Goal: Task Accomplishment & Management: Use online tool/utility

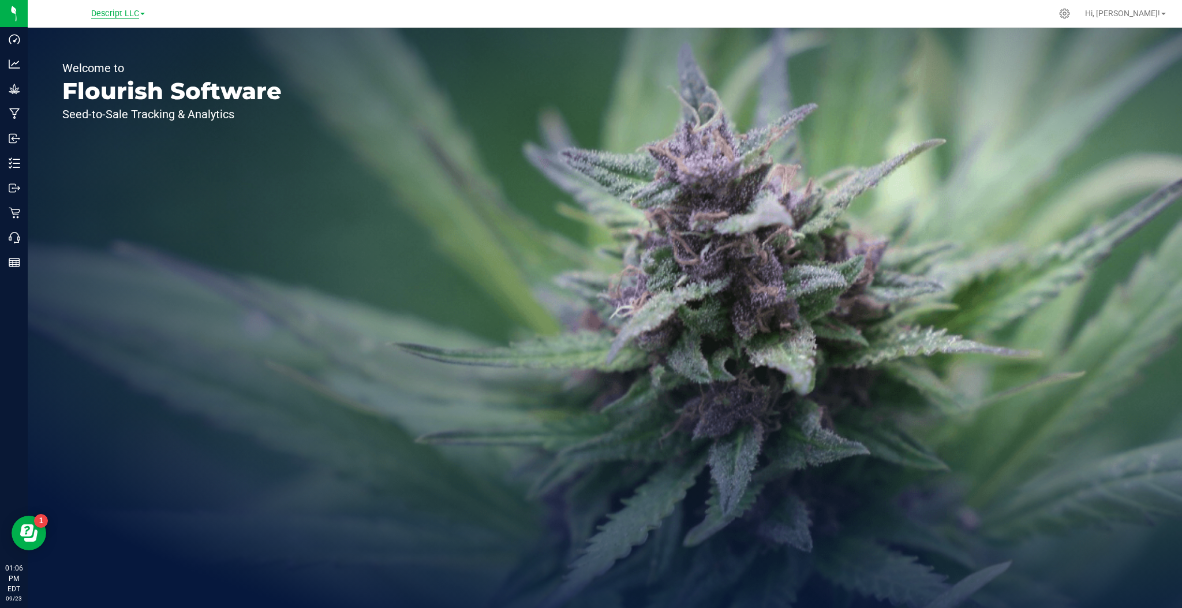
drag, startPoint x: 111, startPoint y: 1, endPoint x: 116, endPoint y: 9, distance: 8.8
click at [111, 4] on nav "Descript LLC Hi, [PERSON_NAME]!" at bounding box center [605, 14] width 1154 height 28
click at [117, 9] on span "Descript LLC" at bounding box center [115, 14] width 48 height 10
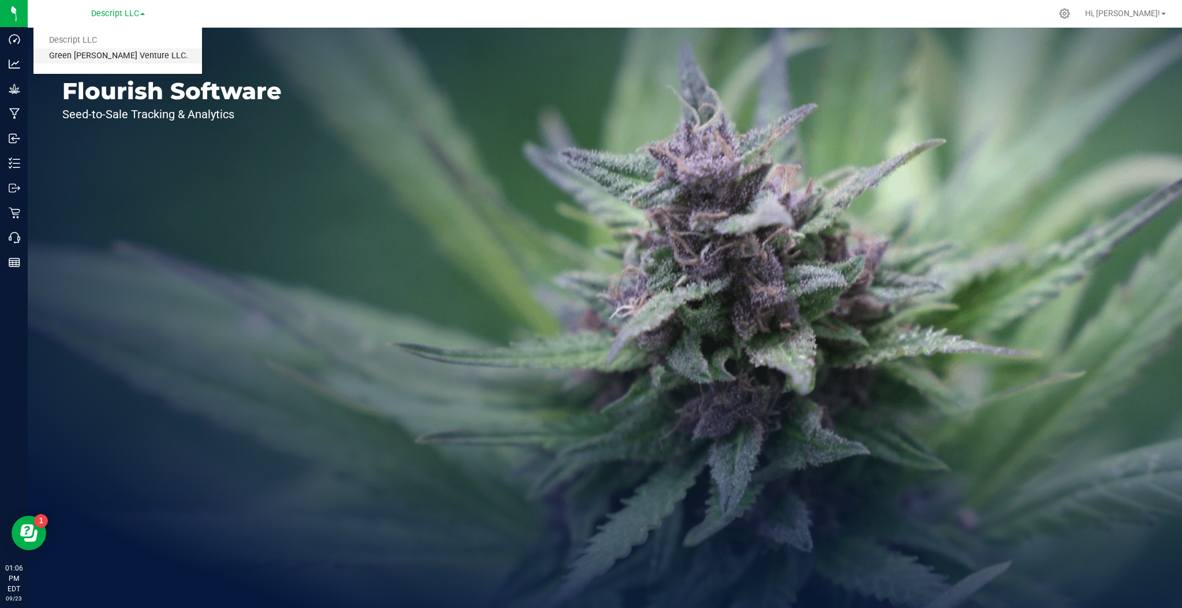
click at [90, 53] on link "Green [PERSON_NAME] Venture LLC." at bounding box center [117, 56] width 169 height 16
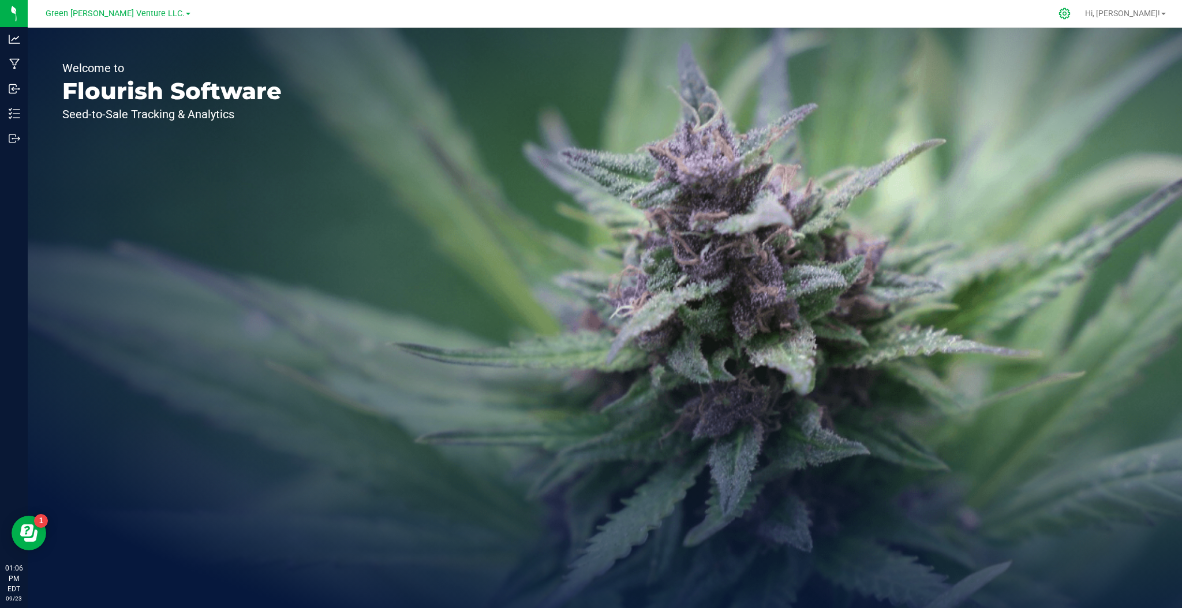
click at [1071, 16] on icon at bounding box center [1065, 14] width 12 height 12
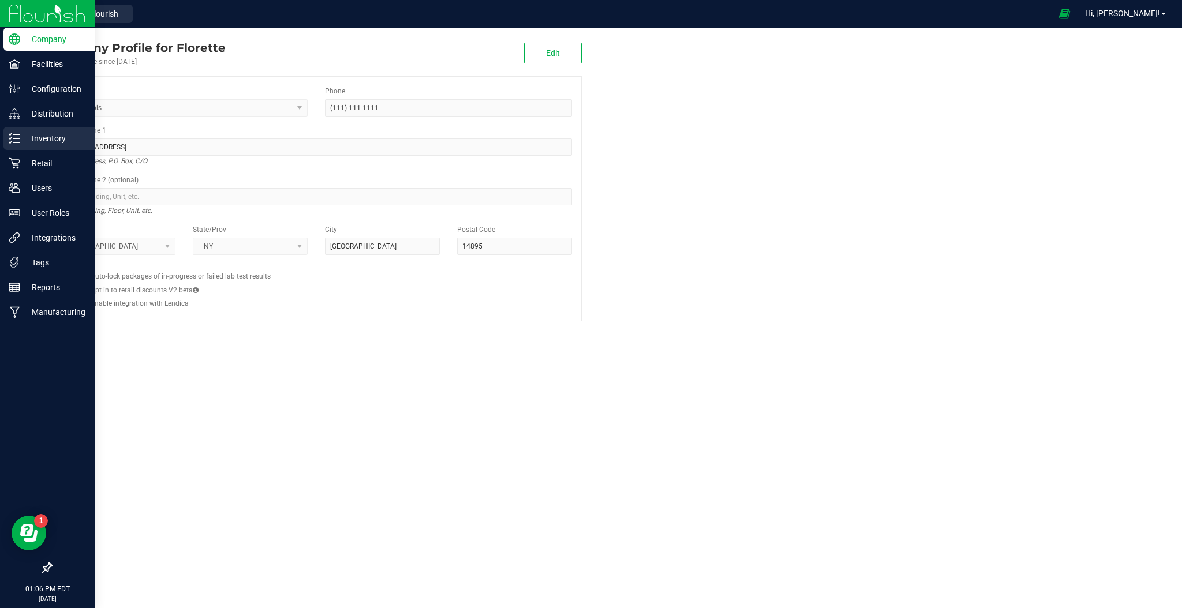
click at [50, 137] on p "Inventory" at bounding box center [54, 139] width 69 height 14
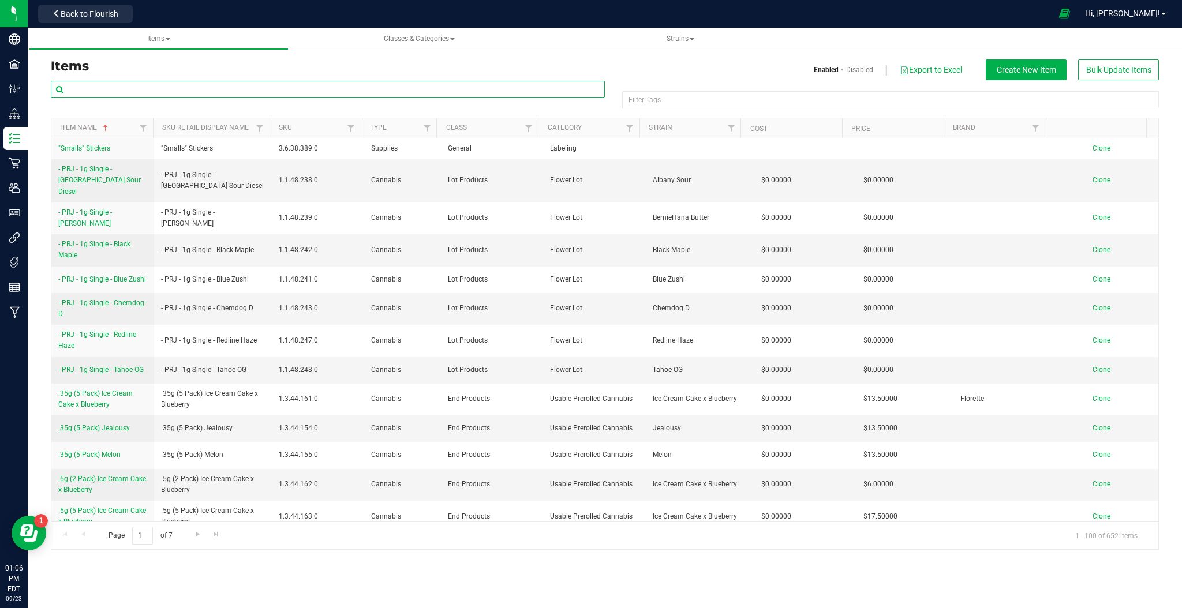
click at [162, 89] on input "text" at bounding box center [328, 89] width 554 height 17
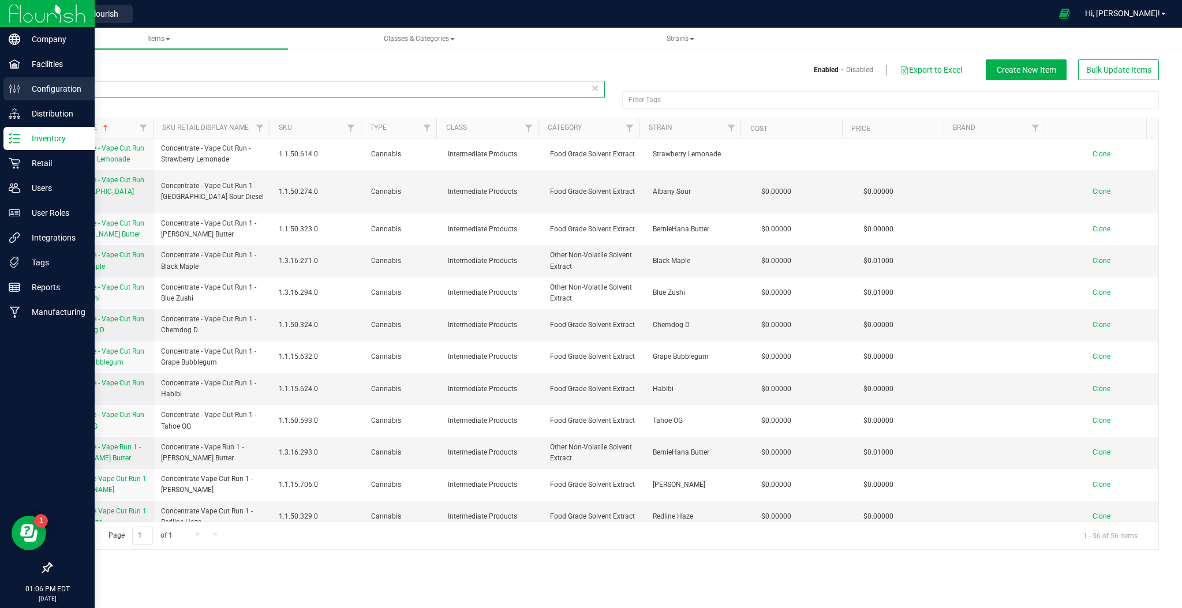
drag, startPoint x: 130, startPoint y: 87, endPoint x: 21, endPoint y: 92, distance: 109.2
click at [21, 91] on div "Company Facilities Configuration Distribution Inventory Retail Users User Roles…" at bounding box center [591, 304] width 1182 height 608
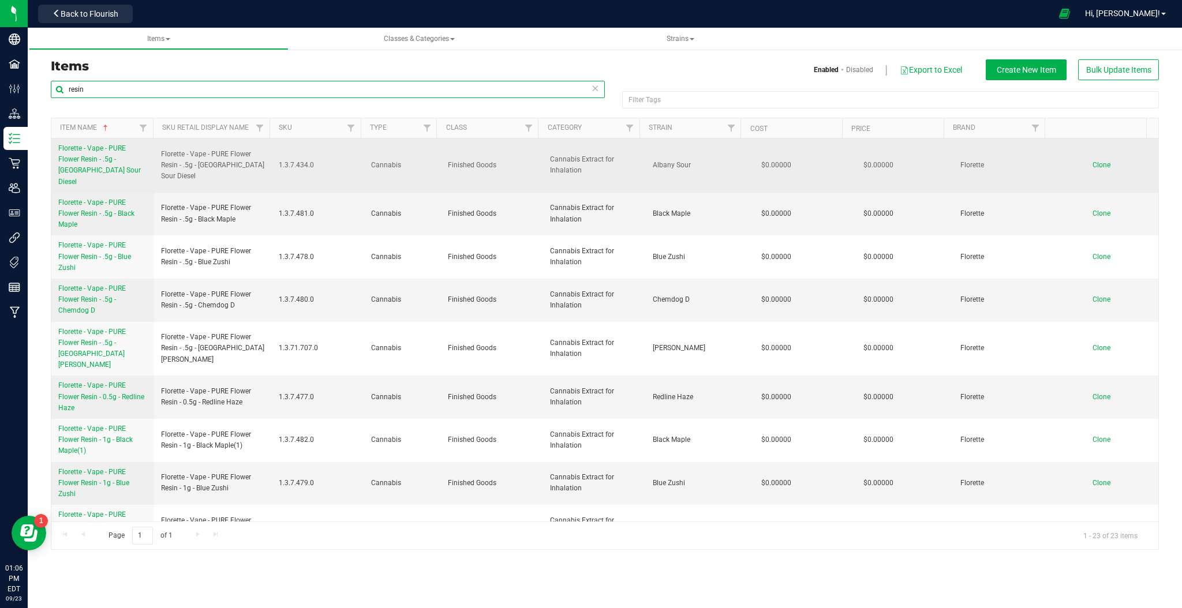
type input "resin"
click at [1093, 161] on span "Clone" at bounding box center [1102, 165] width 18 height 8
drag, startPoint x: 160, startPoint y: 152, endPoint x: 260, endPoint y: 170, distance: 101.0
click at [260, 170] on span "Florette - Vape - PURE Flower Resin - .5g - Albany Sour Diesel" at bounding box center [213, 165] width 104 height 33
copy span "Florette - Vape - PURE Flower Resin - .5g - Albany Sour Diesel"
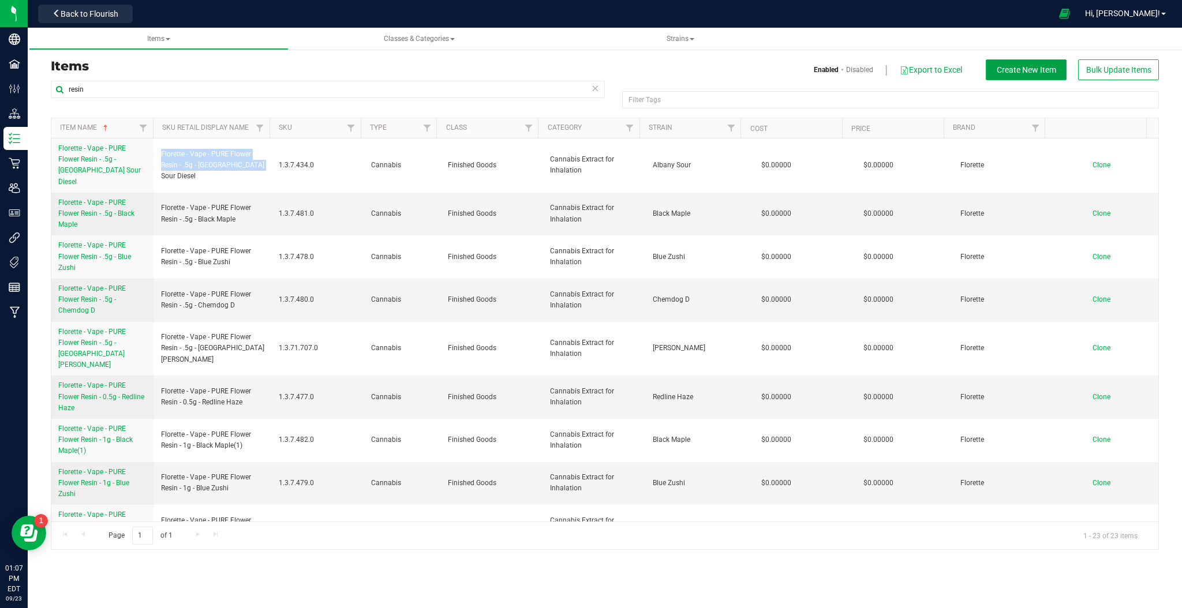
click at [1039, 67] on span "Create New Item" at bounding box center [1026, 69] width 59 height 9
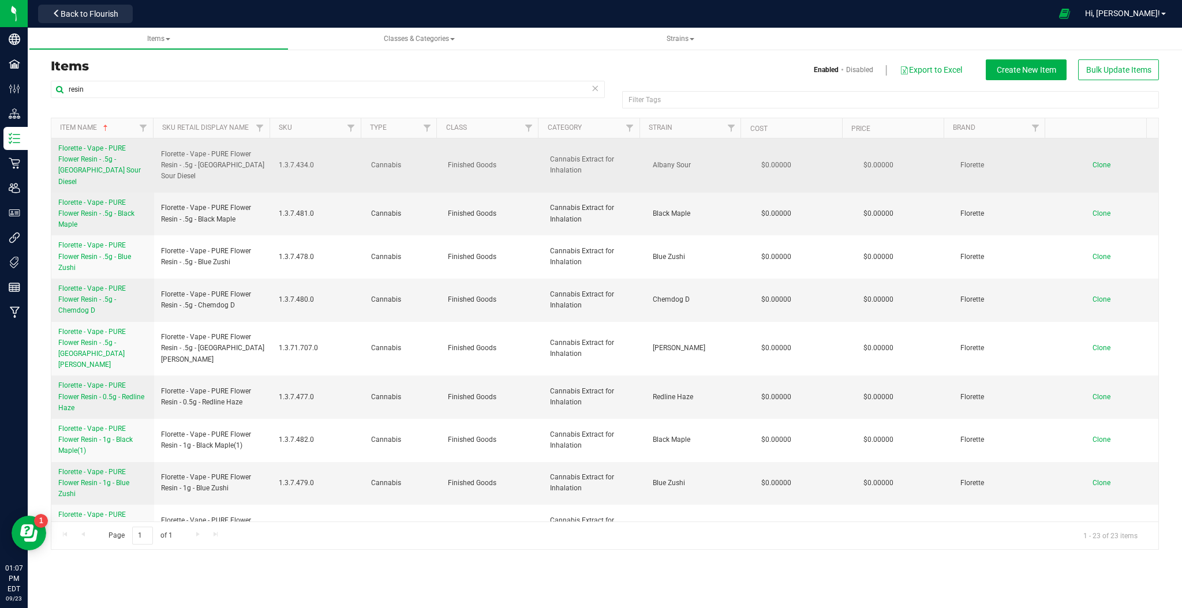
click at [1093, 162] on span "Clone" at bounding box center [1102, 165] width 18 height 8
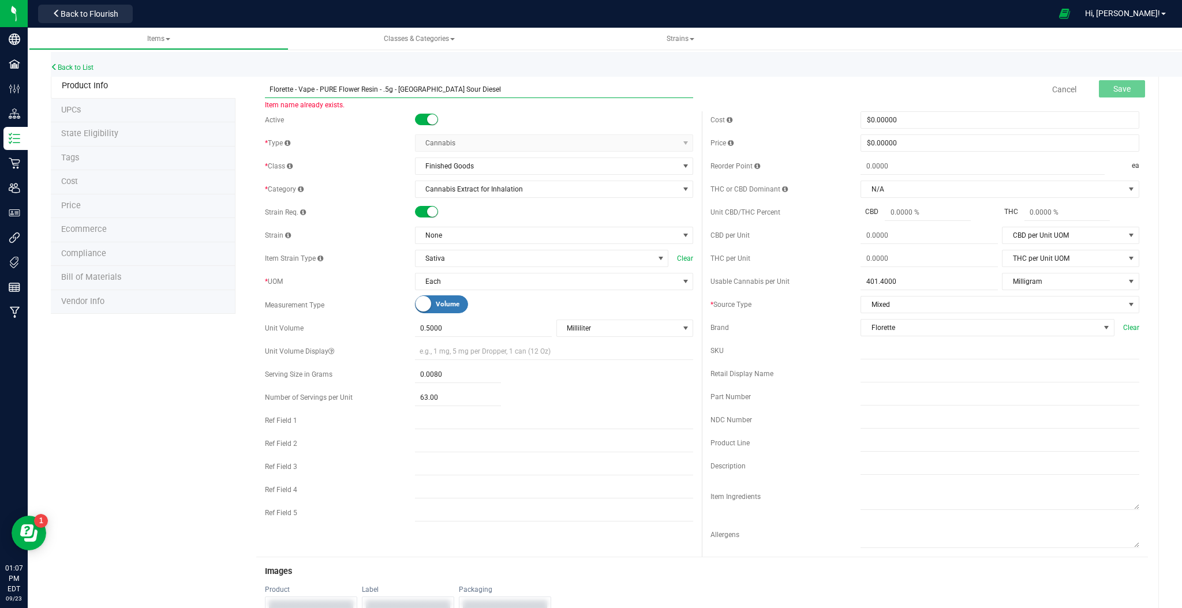
drag, startPoint x: 463, startPoint y: 91, endPoint x: 444, endPoint y: 91, distance: 19.0
click at [444, 91] on input "Florette - Vape - PURE Flower Resin - .5g - Albany Sour Diesel" at bounding box center [479, 89] width 429 height 17
click at [453, 87] on input "Florette - Vape - PURE Flower Resin - .5g - Albany Soselur Die" at bounding box center [479, 89] width 429 height 17
drag, startPoint x: 458, startPoint y: 88, endPoint x: 396, endPoint y: 91, distance: 62.4
click at [396, 91] on input "Florette - Vape - PURE Flower Resin - .5g - Albany Soselur Die" at bounding box center [479, 89] width 429 height 17
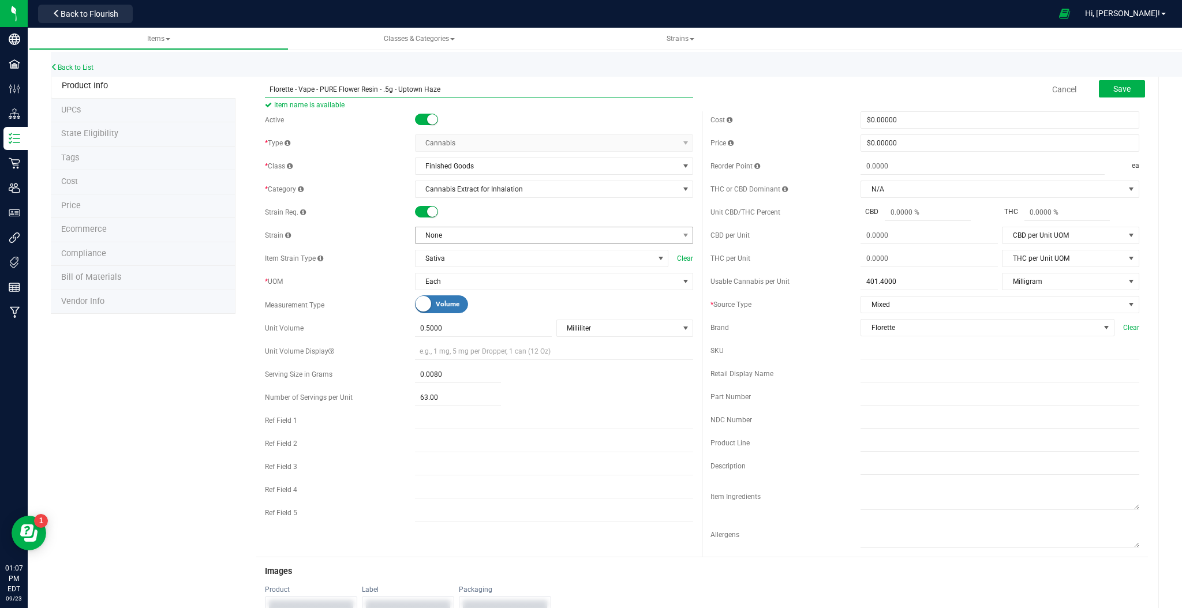
type input "Florette - Vape - PURE Flower Resin - .5g - Uptown Haze"
click at [467, 229] on span "None" at bounding box center [547, 235] width 263 height 16
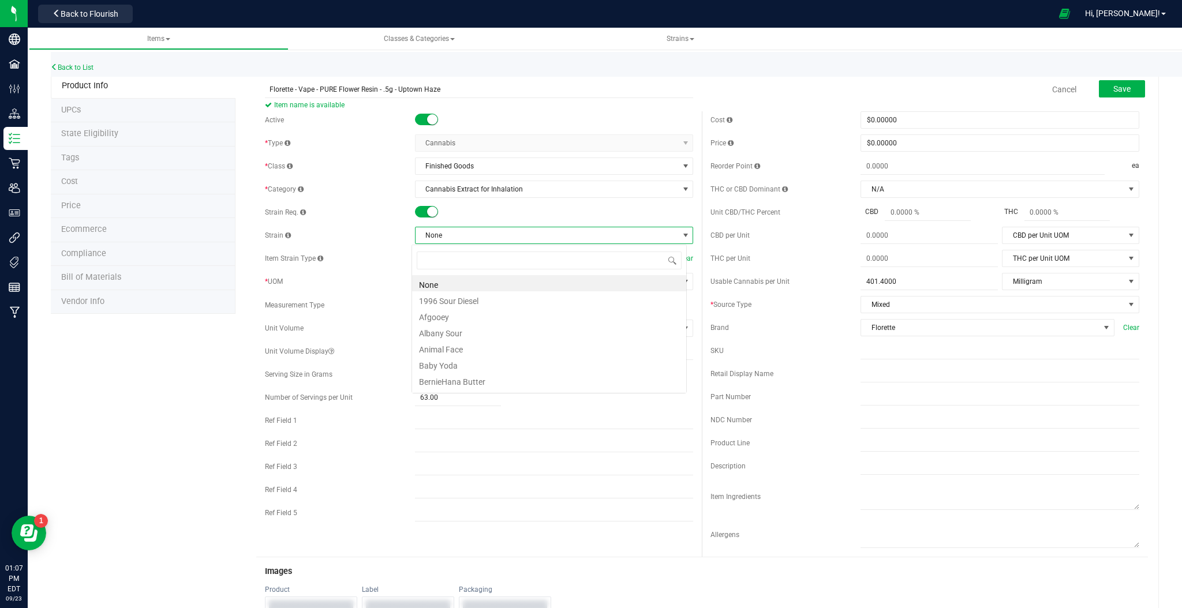
scroll to position [17, 275]
type input "upto"
click at [461, 283] on li "Uptown Haze" at bounding box center [549, 283] width 274 height 16
click at [87, 222] on li "Ecommerce" at bounding box center [143, 230] width 185 height 24
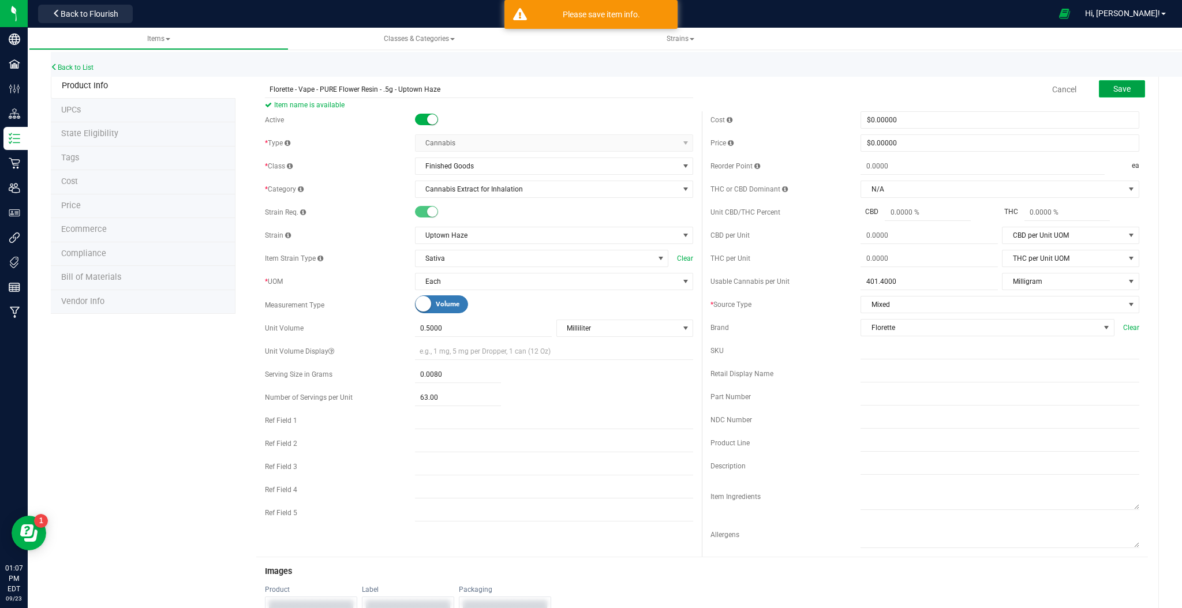
click at [1113, 91] on span "Save" at bounding box center [1121, 88] width 17 height 9
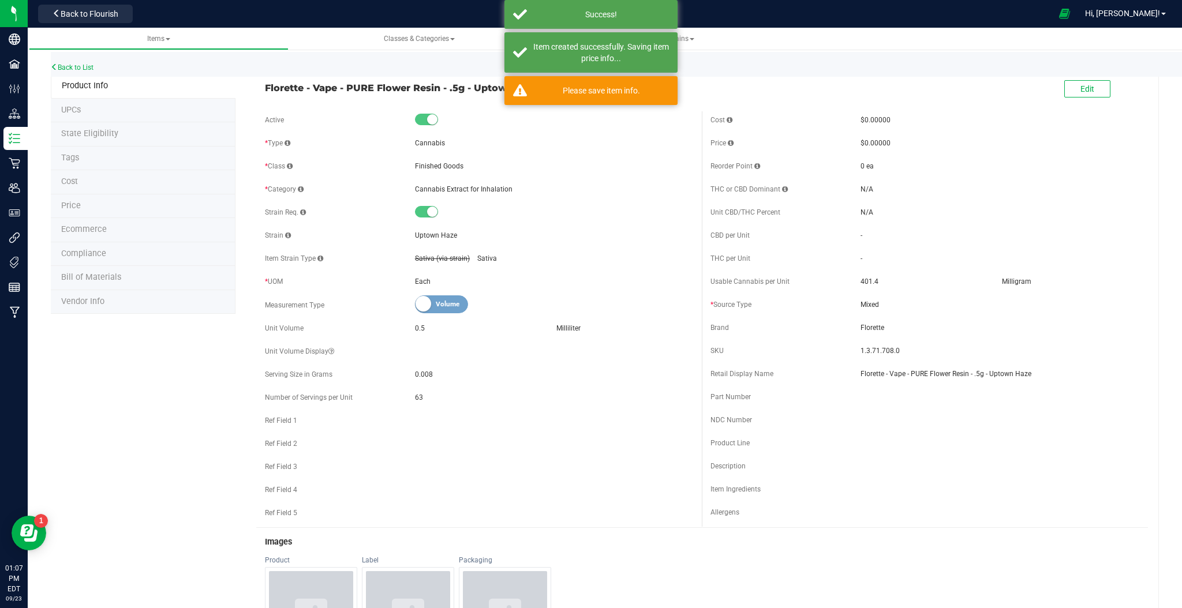
click at [84, 230] on span "Ecommerce" at bounding box center [84, 230] width 46 height 10
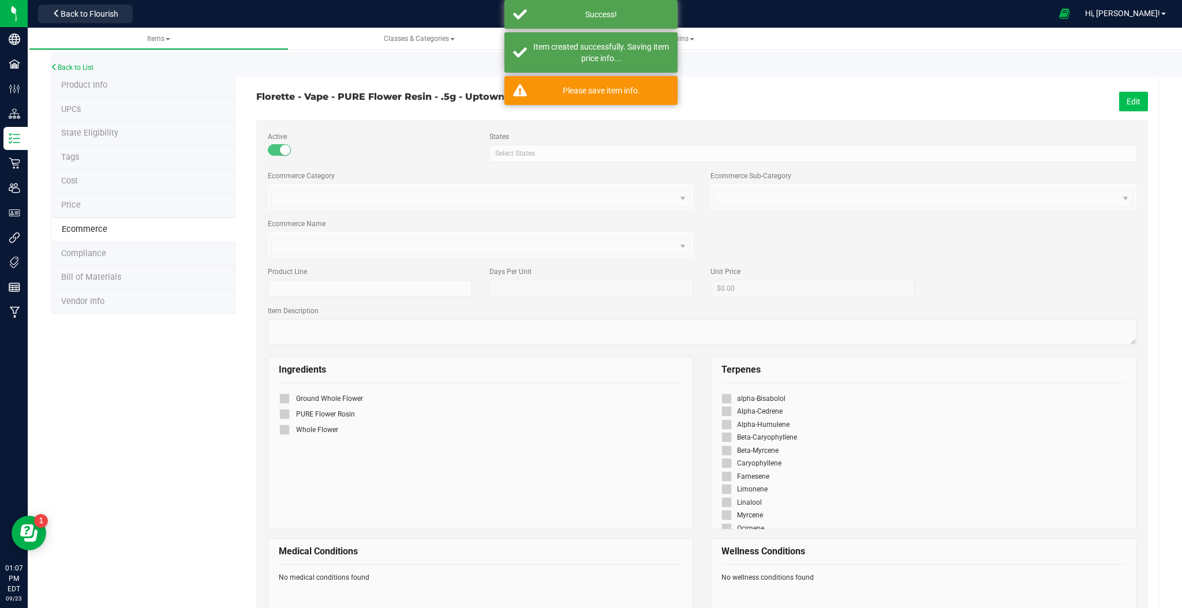
click at [1125, 107] on button "Edit" at bounding box center [1133, 102] width 29 height 20
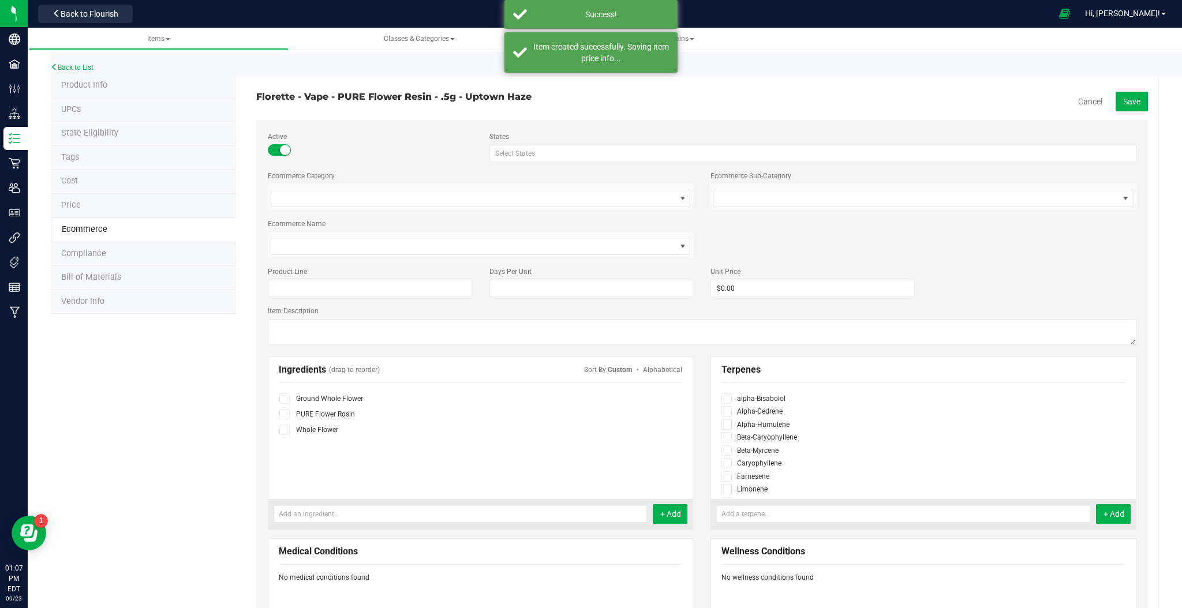
drag, startPoint x: 278, startPoint y: 153, endPoint x: 306, endPoint y: 154, distance: 28.3
click at [280, 153] on small at bounding box center [285, 150] width 10 height 10
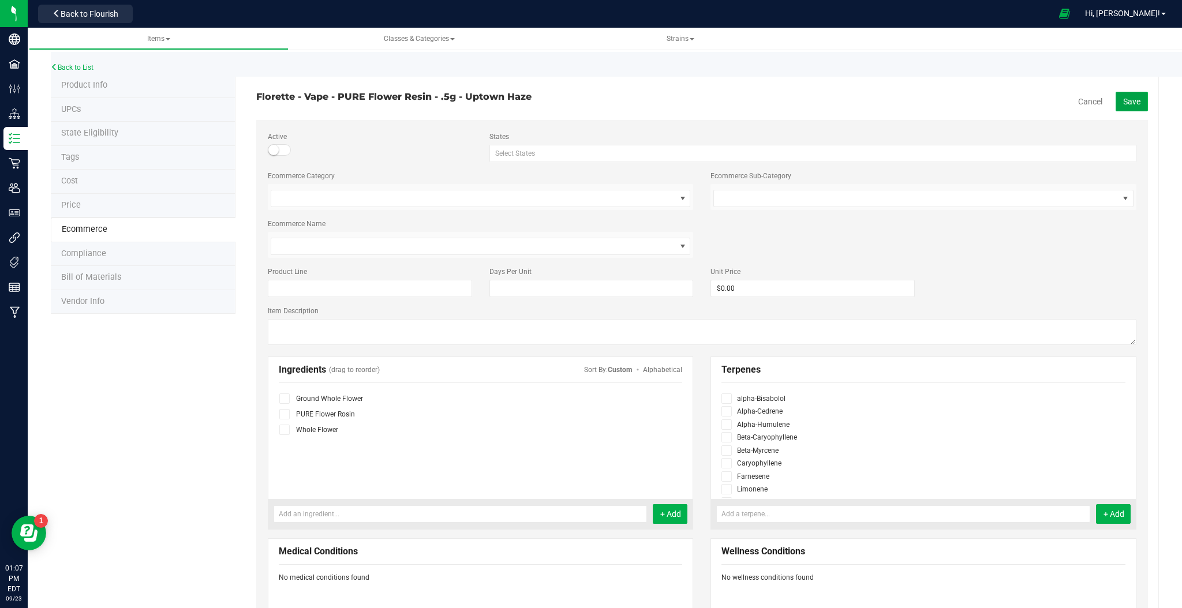
click at [1120, 109] on button "Save" at bounding box center [1132, 102] width 32 height 20
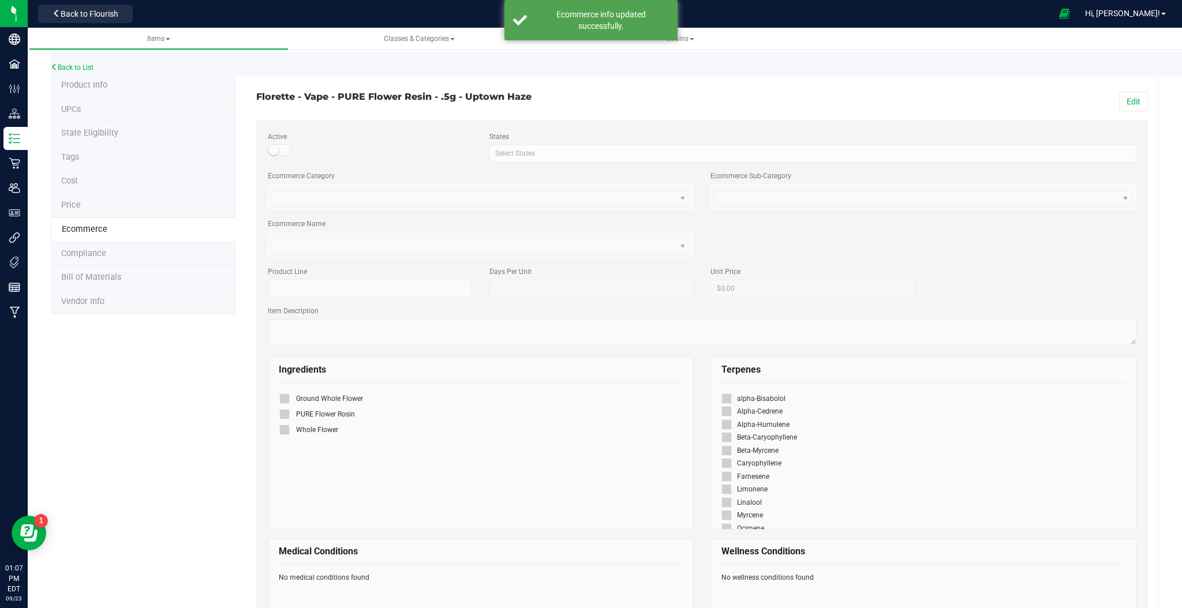
click at [100, 85] on span "Product Info" at bounding box center [84, 85] width 46 height 10
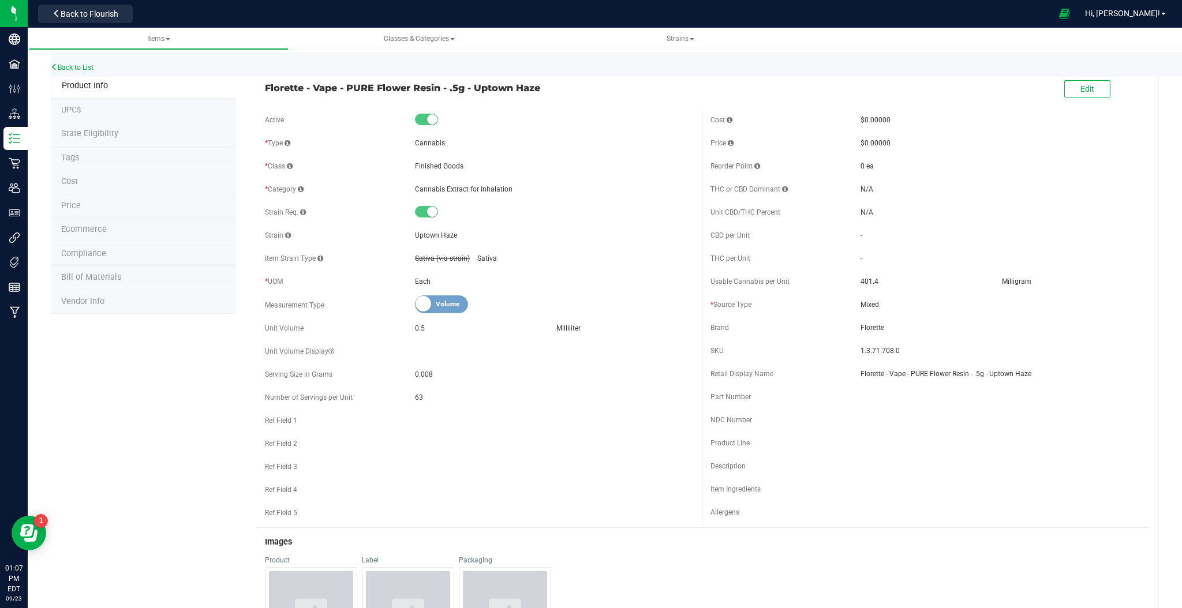
click at [99, 227] on span "Ecommerce" at bounding box center [84, 230] width 46 height 10
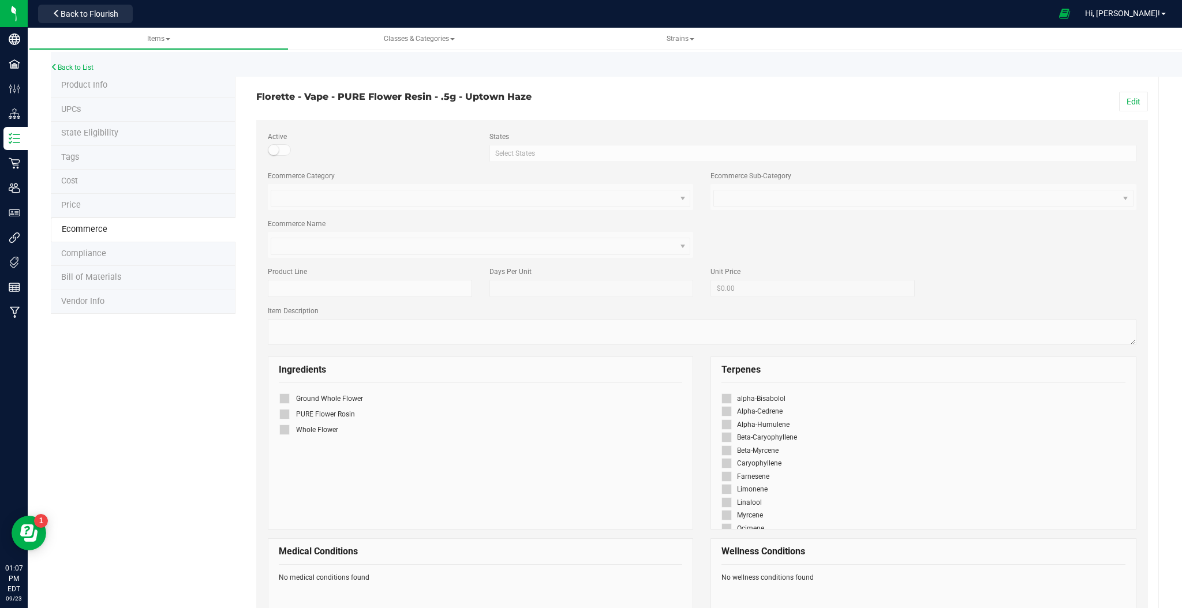
click at [87, 84] on span "Product Info" at bounding box center [84, 85] width 46 height 10
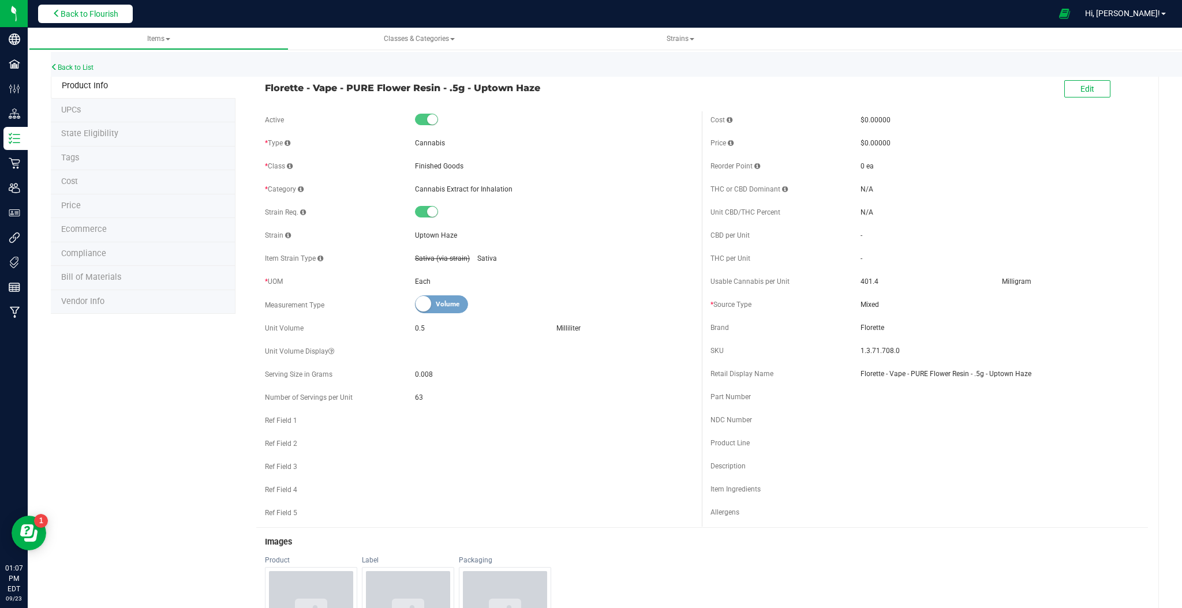
click at [103, 15] on span "Back to Flourish" at bounding box center [90, 13] width 58 height 9
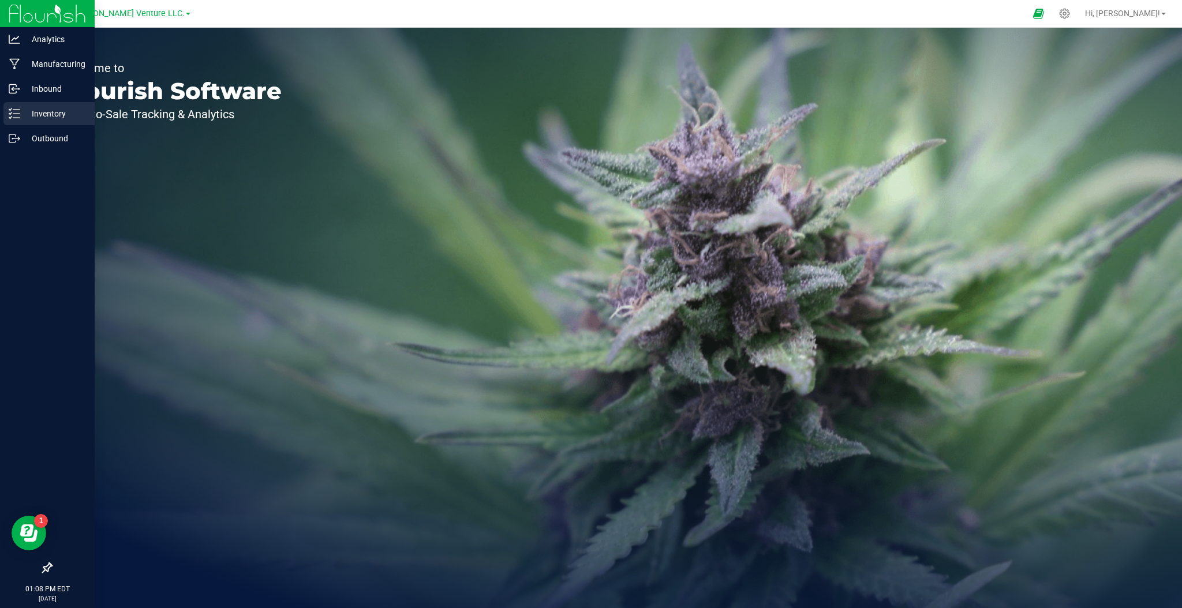
click at [33, 110] on p "Inventory" at bounding box center [54, 114] width 69 height 14
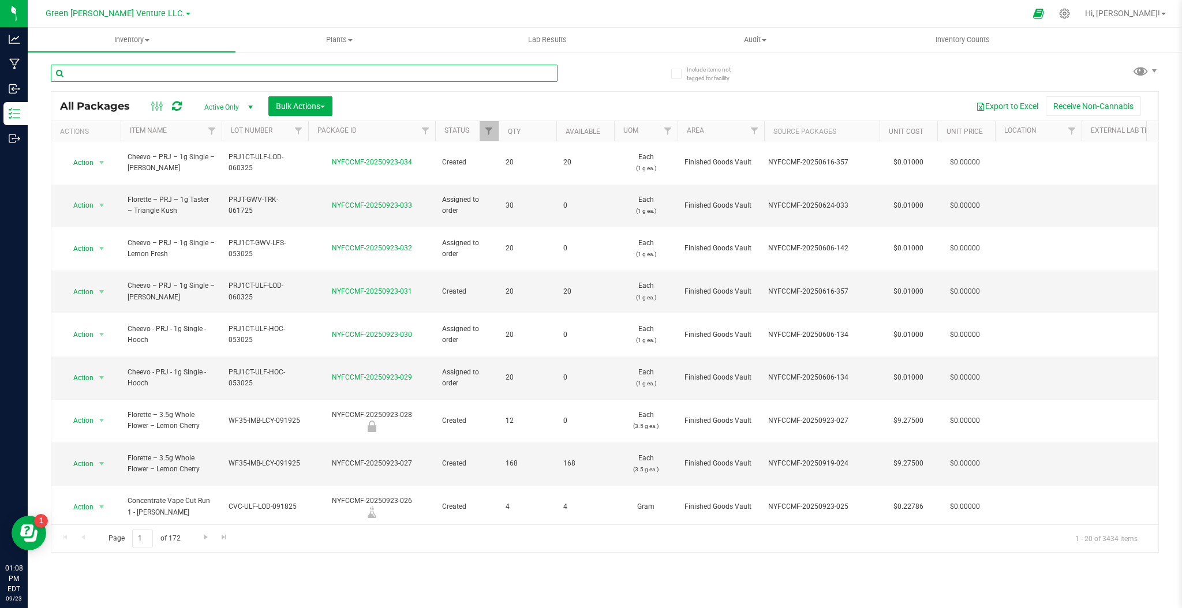
click at [247, 74] on input "text" at bounding box center [304, 73] width 507 height 17
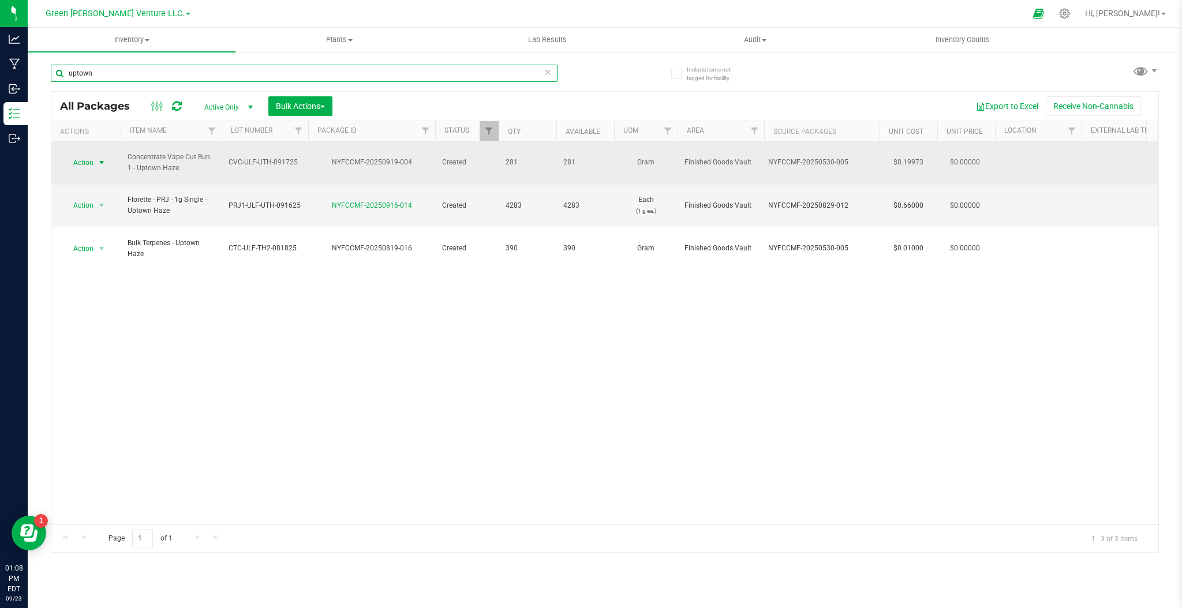
type input "uptown"
click at [88, 162] on span "Action" at bounding box center [78, 163] width 31 height 16
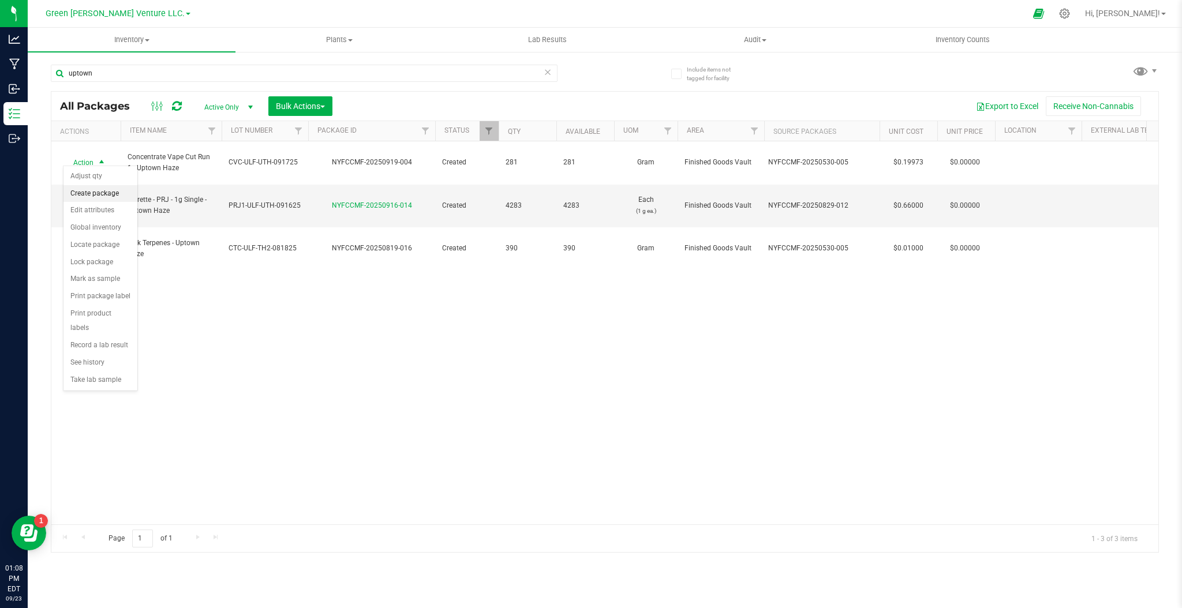
click at [102, 193] on li "Create package" at bounding box center [100, 193] width 74 height 17
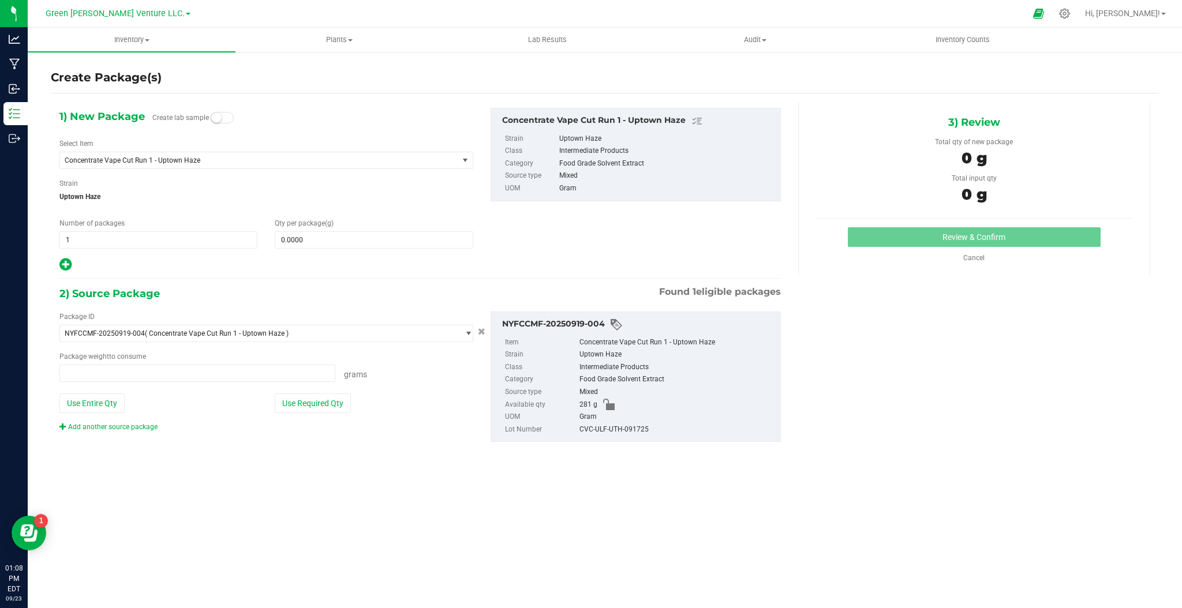
type input "0.0000 g"
click at [212, 154] on span "Concentrate Vape Cut Run 1 - Uptown Haze" at bounding box center [259, 160] width 398 height 16
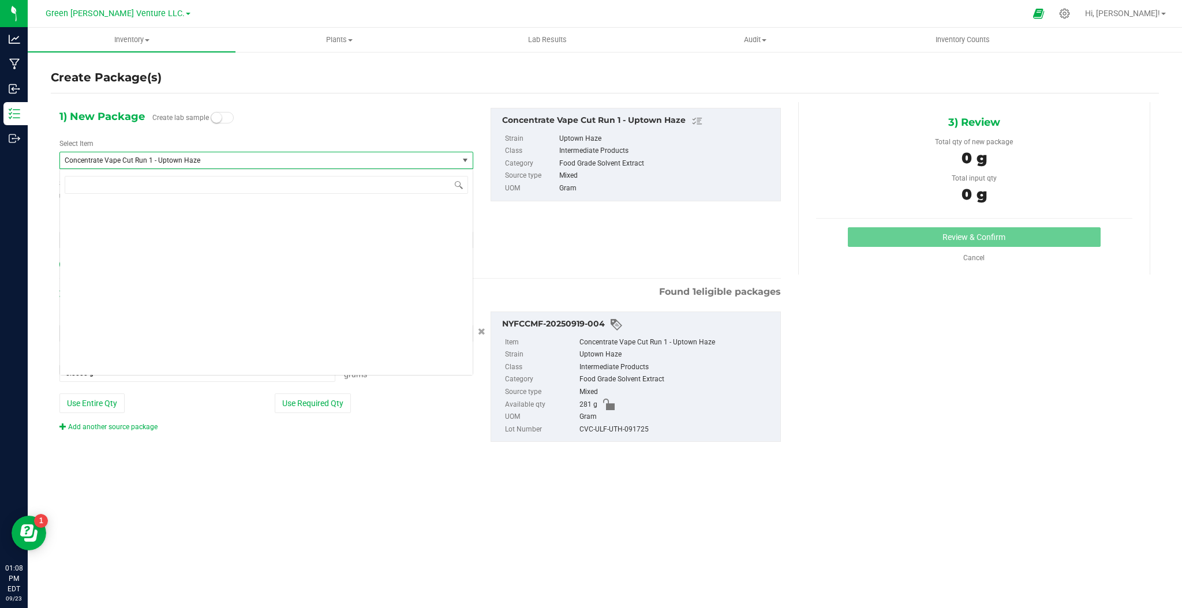
scroll to position [3345, 0]
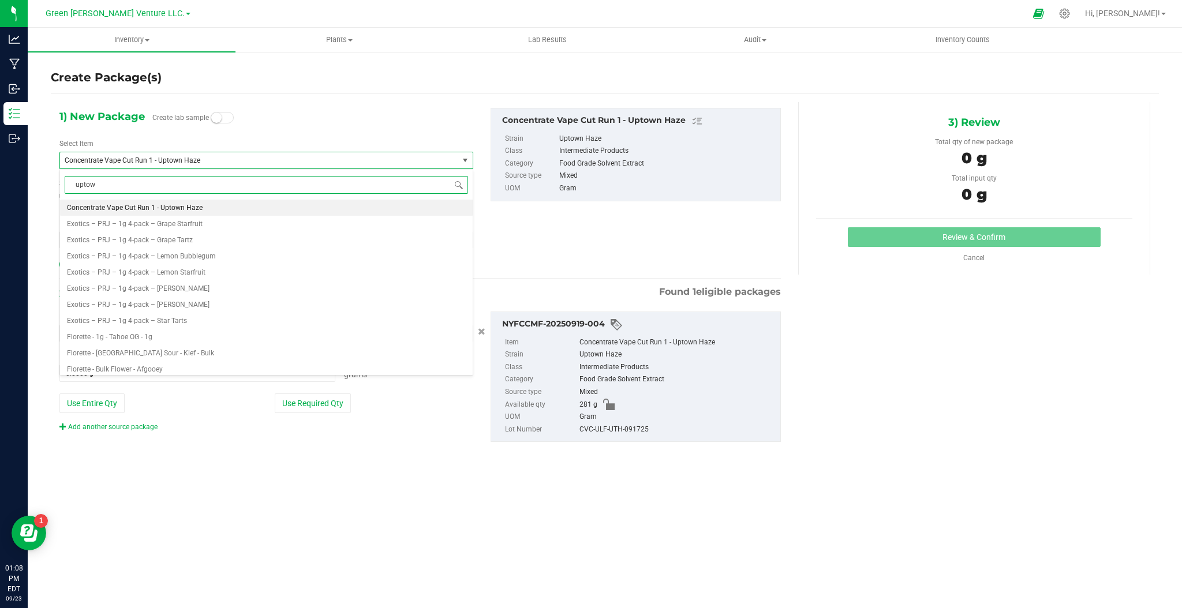
type input "uptown"
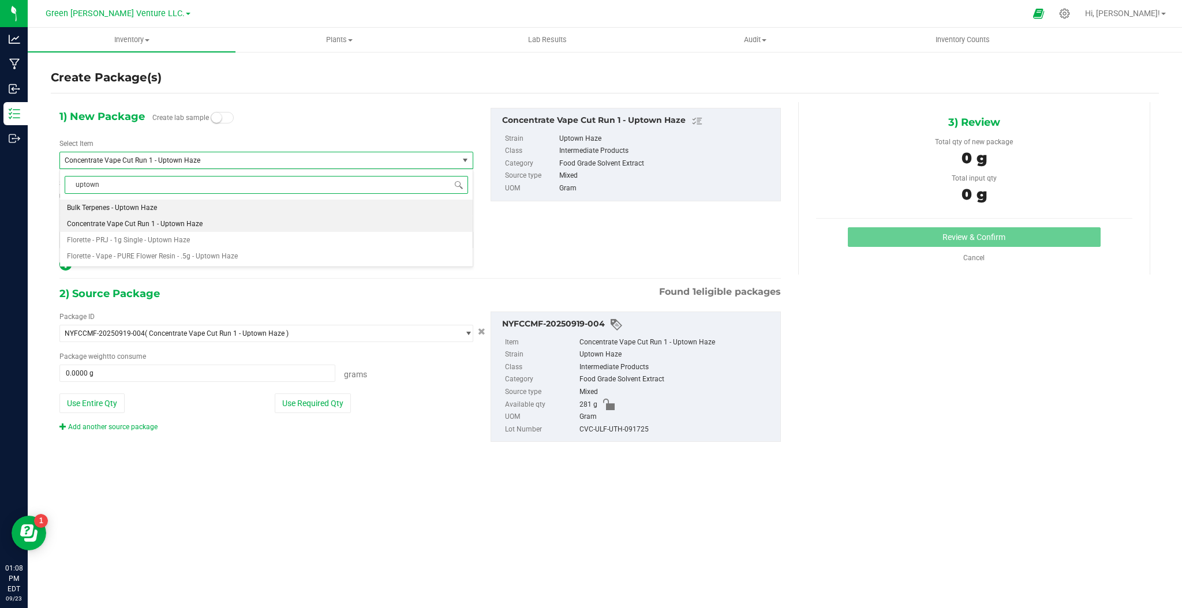
scroll to position [0, 0]
click at [178, 260] on span "Florette - Vape - PURE Flower Resin - .5g - Uptown Haze" at bounding box center [152, 256] width 171 height 8
type input "0"
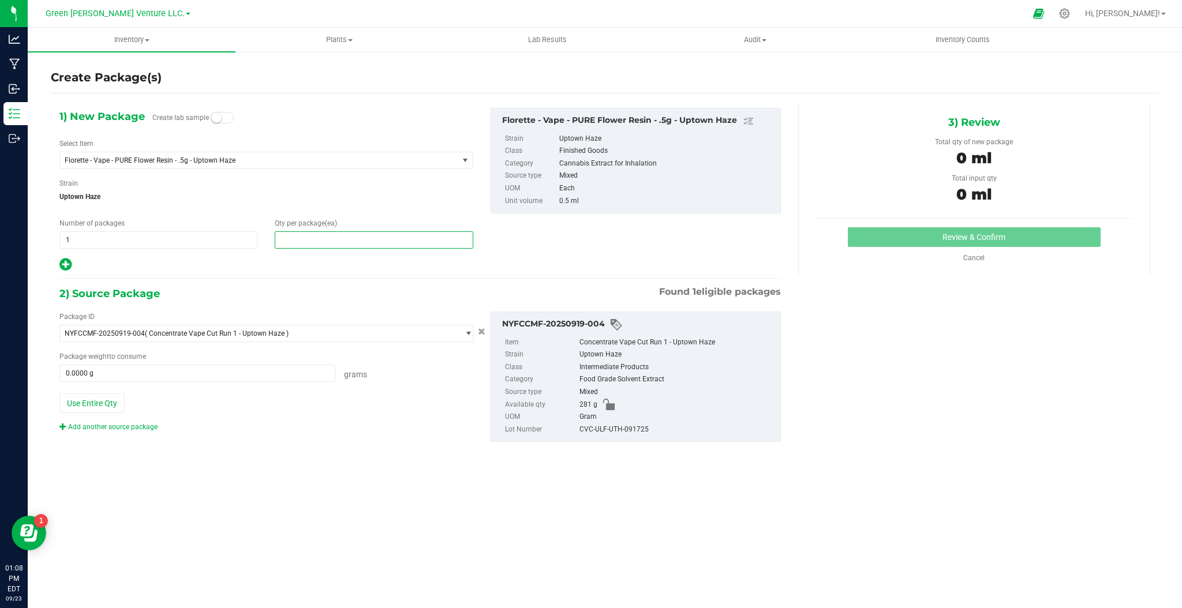
click at [307, 243] on span at bounding box center [374, 239] width 198 height 17
type input "530"
drag, startPoint x: 519, startPoint y: 256, endPoint x: 511, endPoint y: 255, distance: 8.7
click at [519, 256] on div "1) New Package Create lab sample Select Item Florette - Vape - PURE Flower Resi…" at bounding box center [420, 190] width 739 height 164
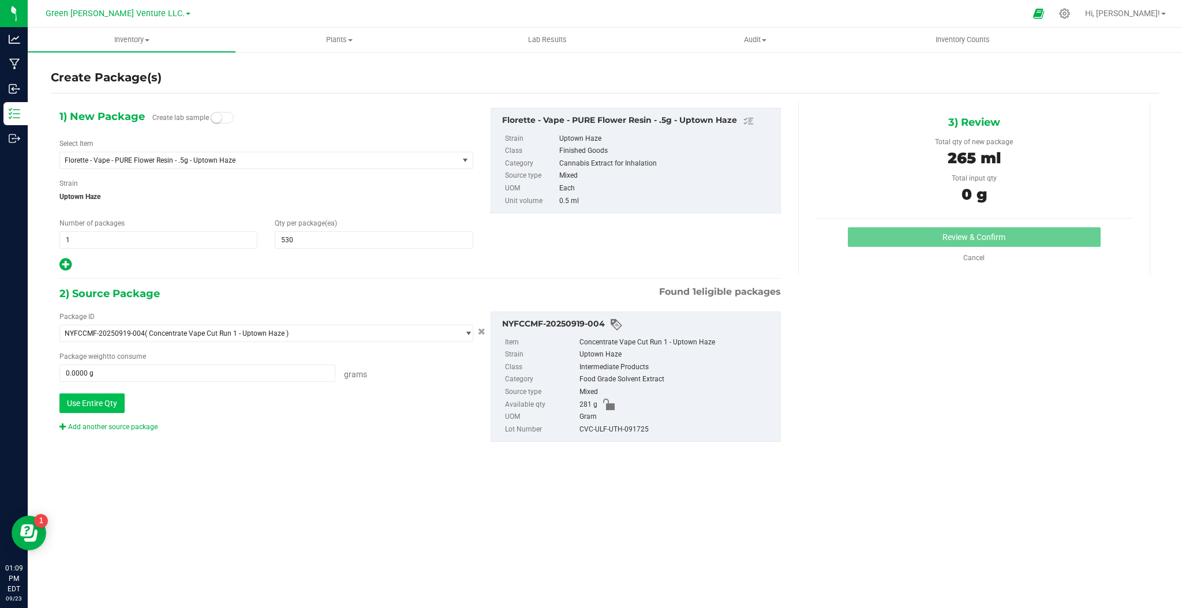
click at [92, 401] on button "Use Entire Qty" at bounding box center [91, 404] width 65 height 20
type input "281.0000 g"
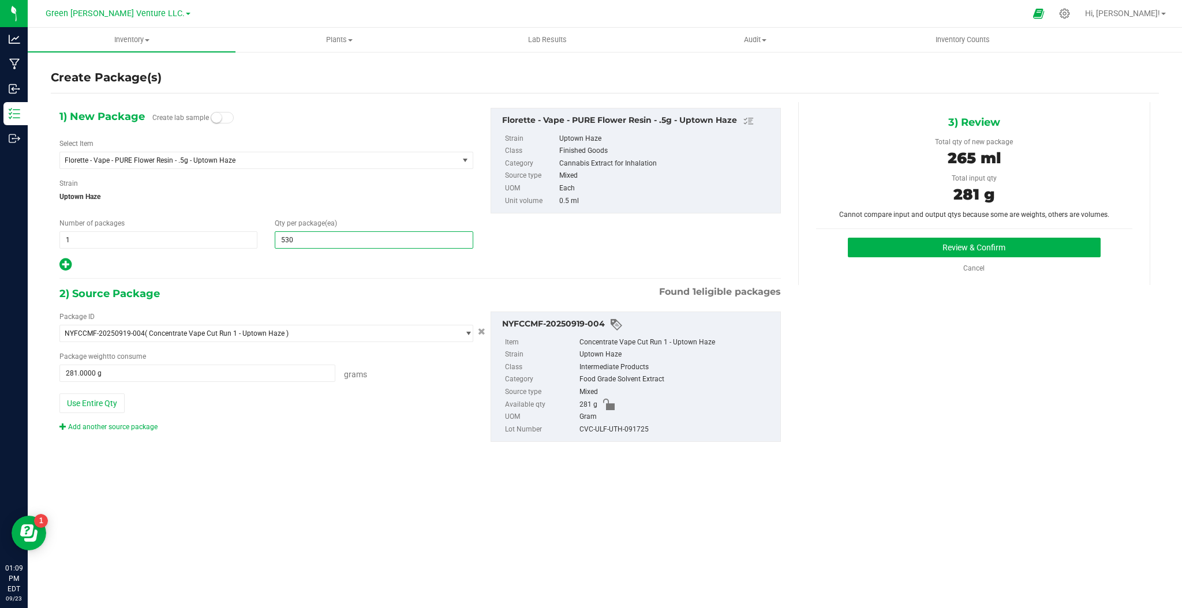
click at [324, 244] on span "530 530" at bounding box center [374, 239] width 198 height 17
type input "535"
click at [985, 249] on button "Review & Confirm" at bounding box center [974, 248] width 253 height 20
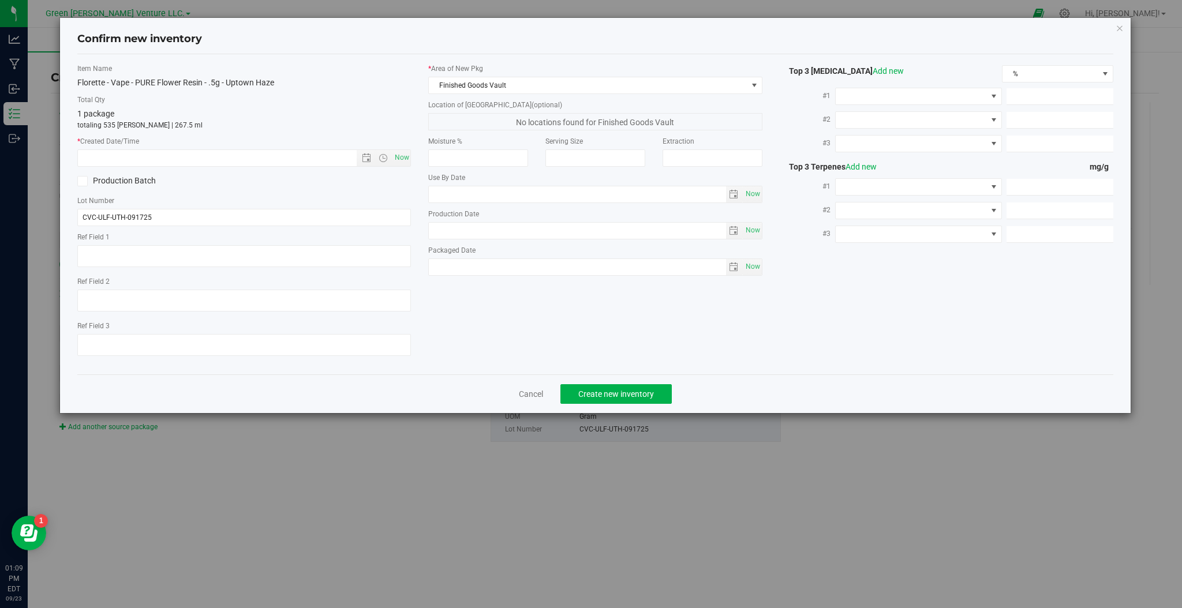
type input "[DATE]"
click at [395, 156] on span "Now" at bounding box center [402, 157] width 20 height 17
type input "9/23/2025 1:10 PM"
click at [91, 181] on label "Production Batch" at bounding box center [156, 181] width 158 height 12
click at [0, 0] on input "Production Batch" at bounding box center [0, 0] width 0 height 0
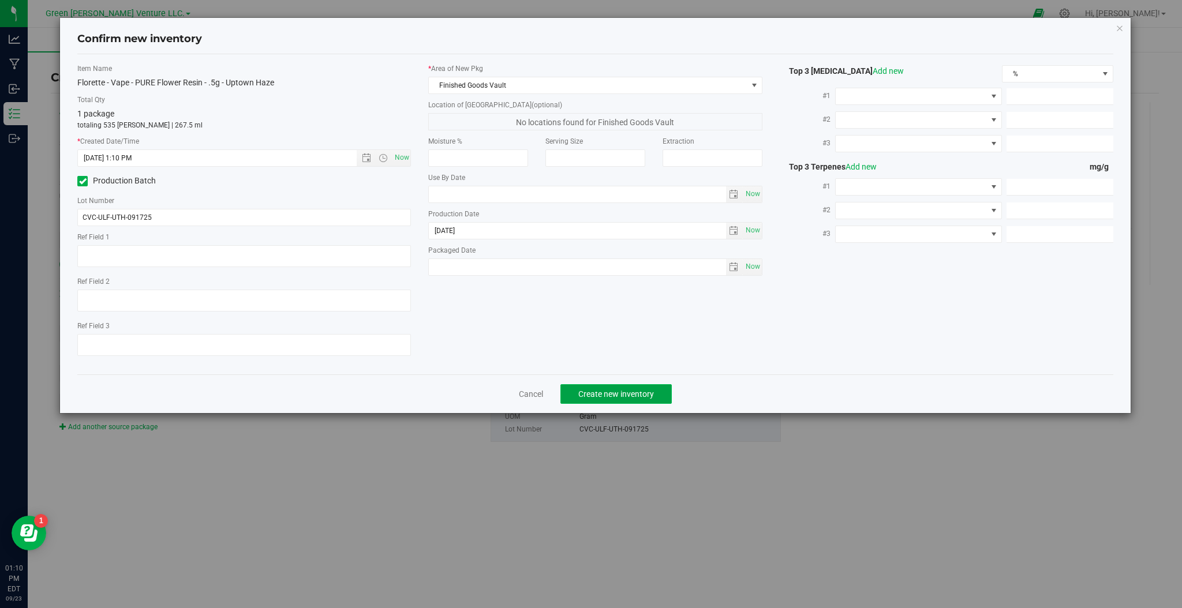
click at [621, 394] on span "Create new inventory" at bounding box center [616, 394] width 76 height 9
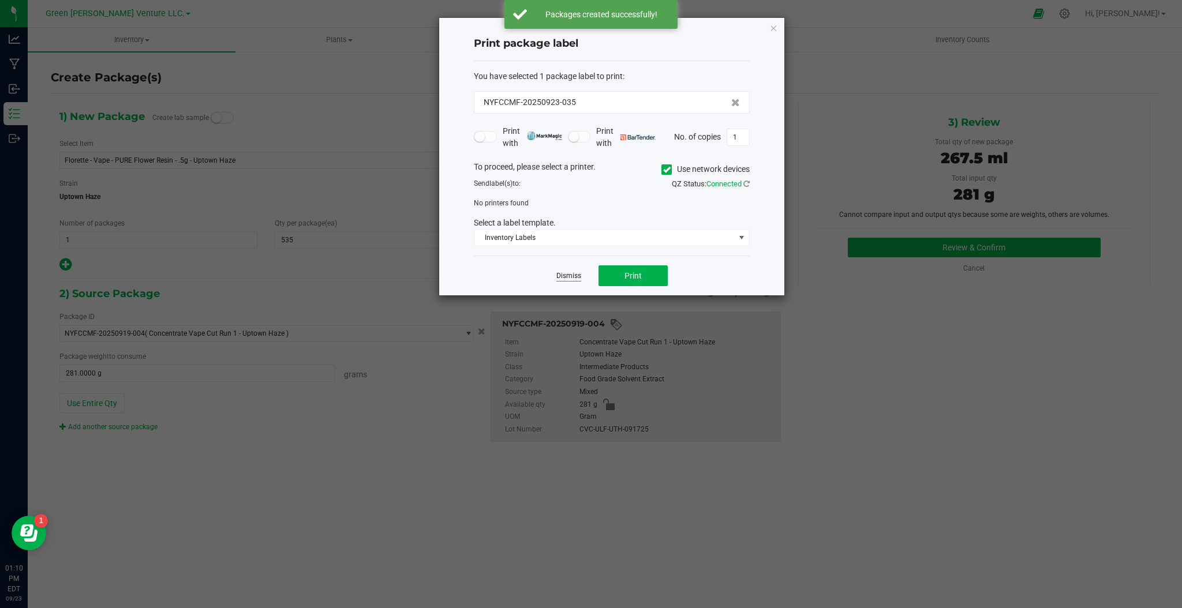
click at [571, 279] on link "Dismiss" at bounding box center [568, 276] width 25 height 10
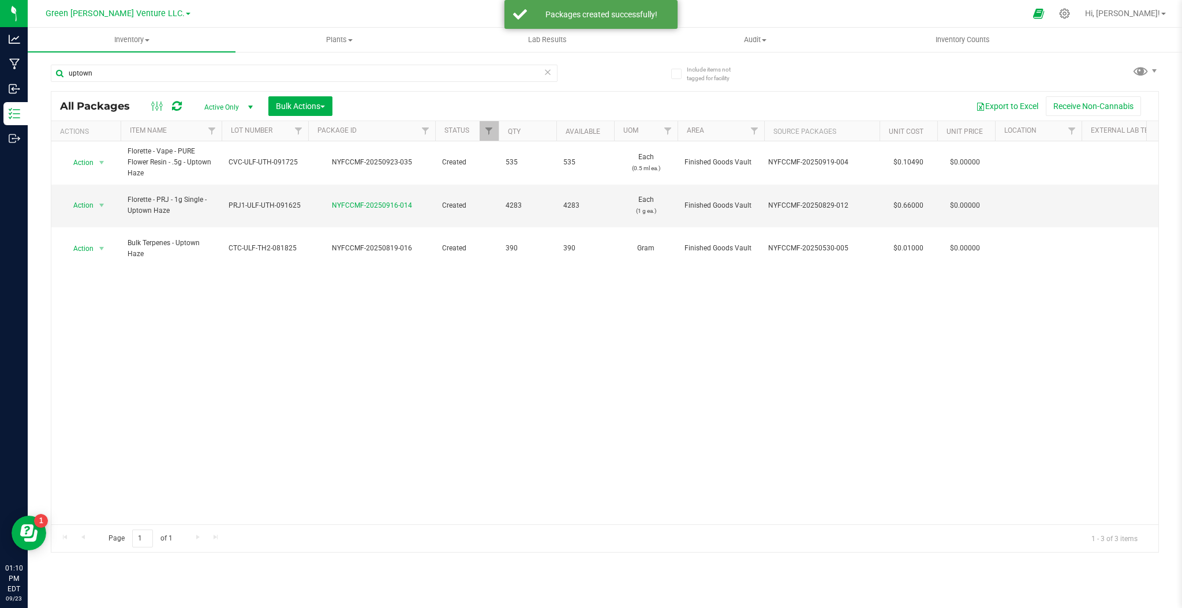
click at [545, 74] on icon at bounding box center [548, 72] width 8 height 14
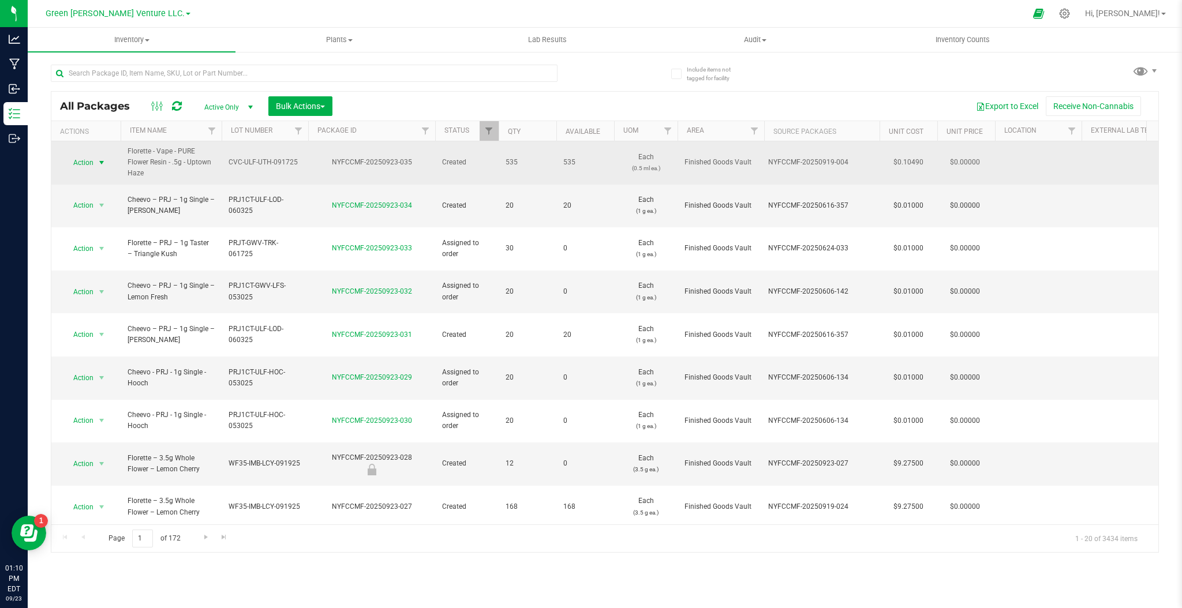
click at [96, 163] on span "select" at bounding box center [102, 163] width 14 height 16
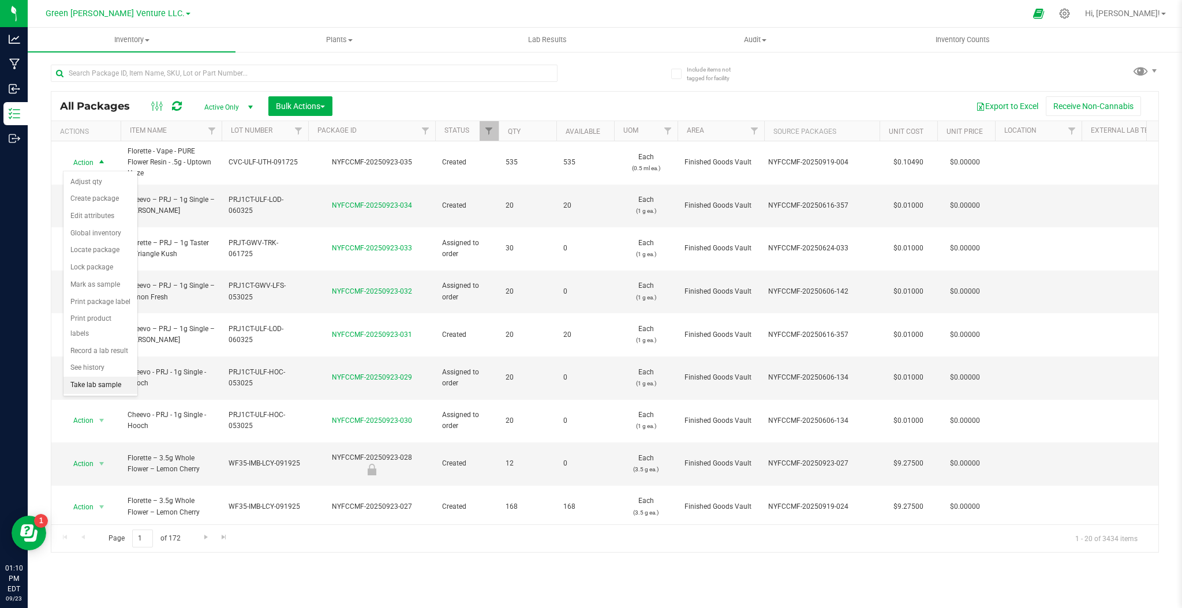
click at [94, 386] on li "Take lab sample" at bounding box center [100, 385] width 74 height 17
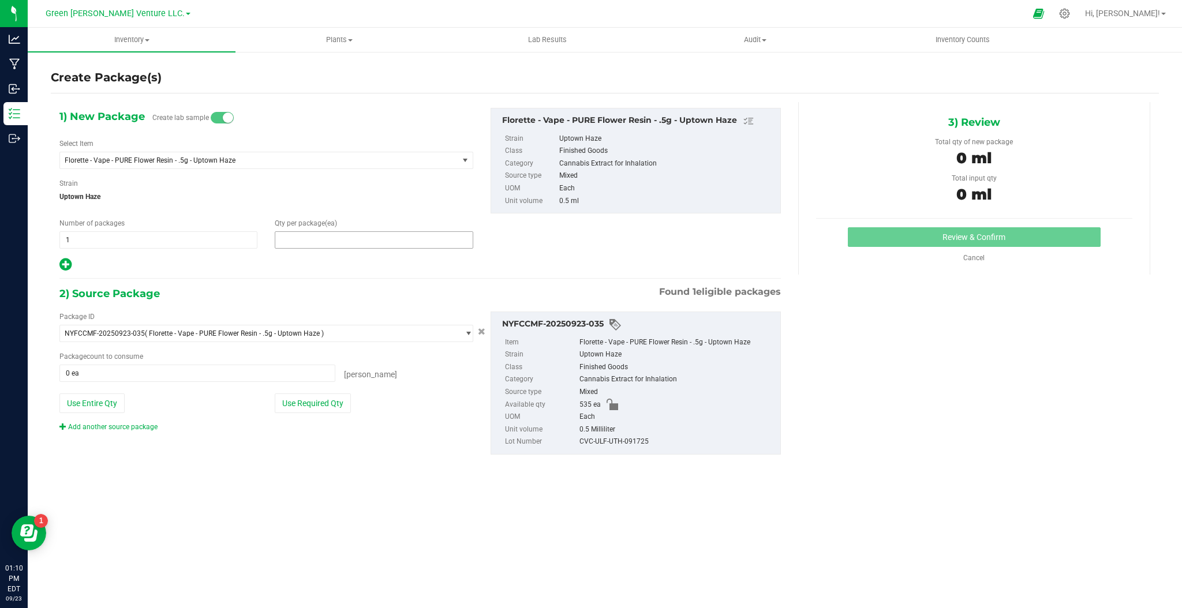
click at [314, 238] on span at bounding box center [374, 239] width 198 height 17
type input "5"
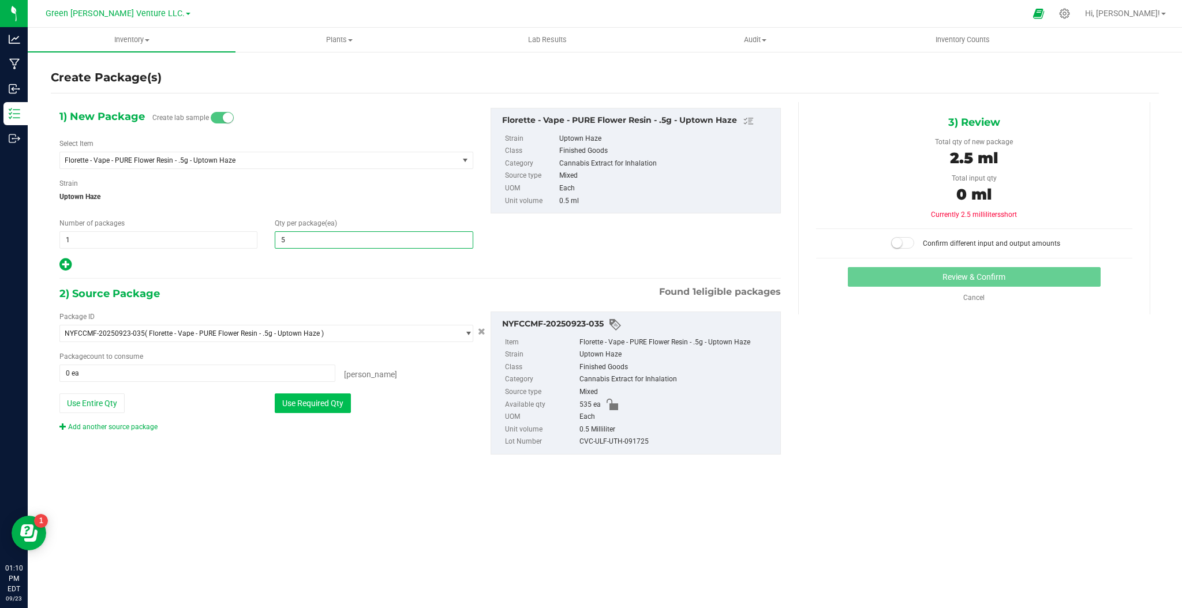
type input "5"
click at [301, 403] on button "Use Required Qty" at bounding box center [313, 404] width 76 height 20
type input "5 ea"
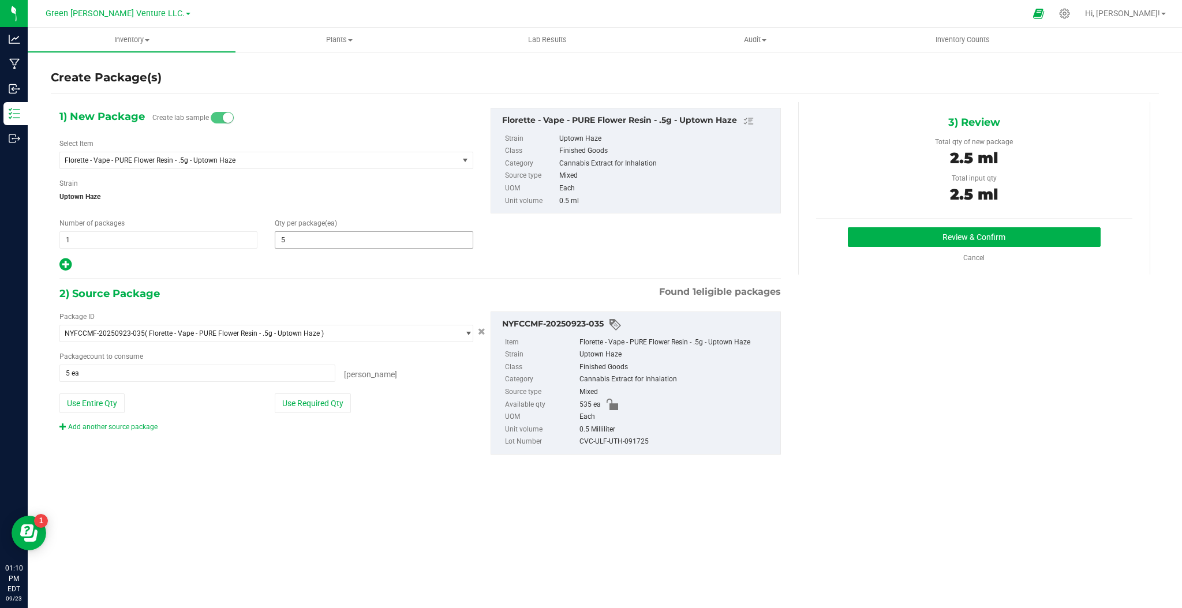
click at [326, 241] on span "5 5" at bounding box center [374, 239] width 198 height 17
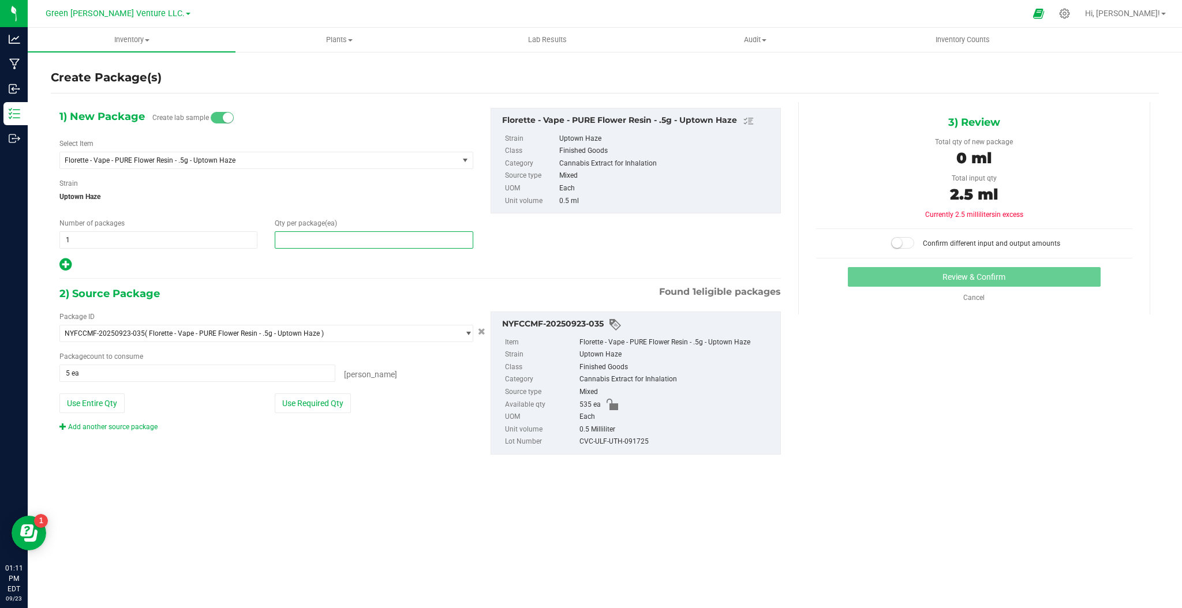
type input "9"
click at [325, 406] on button "Use Required Qty" at bounding box center [313, 404] width 76 height 20
type input "9 ea"
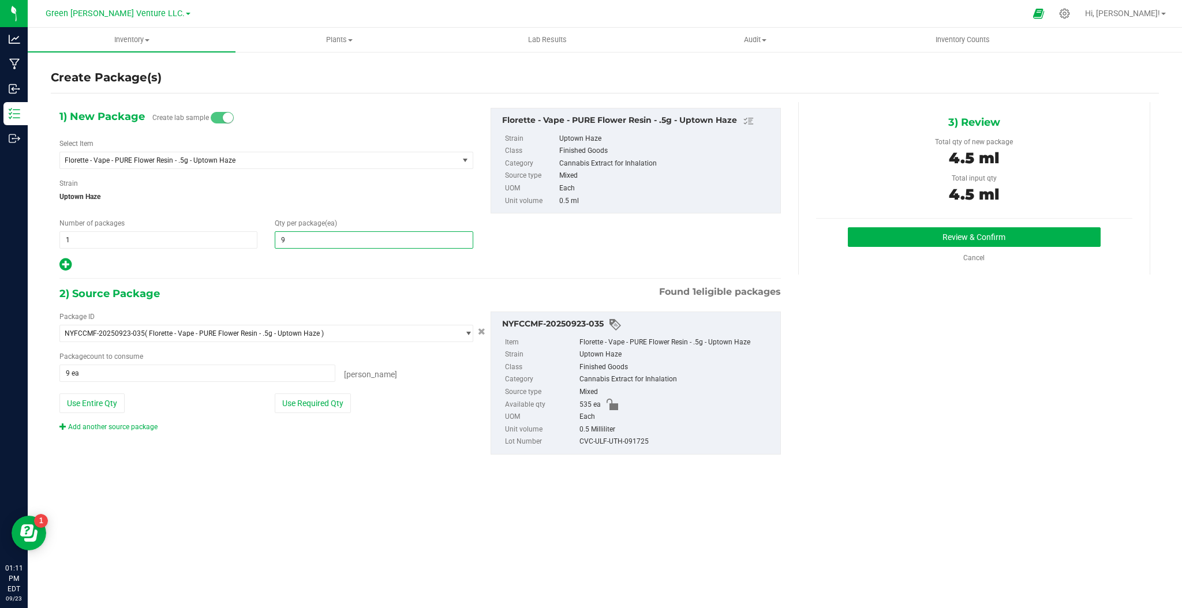
click at [291, 244] on span "9 9" at bounding box center [374, 239] width 198 height 17
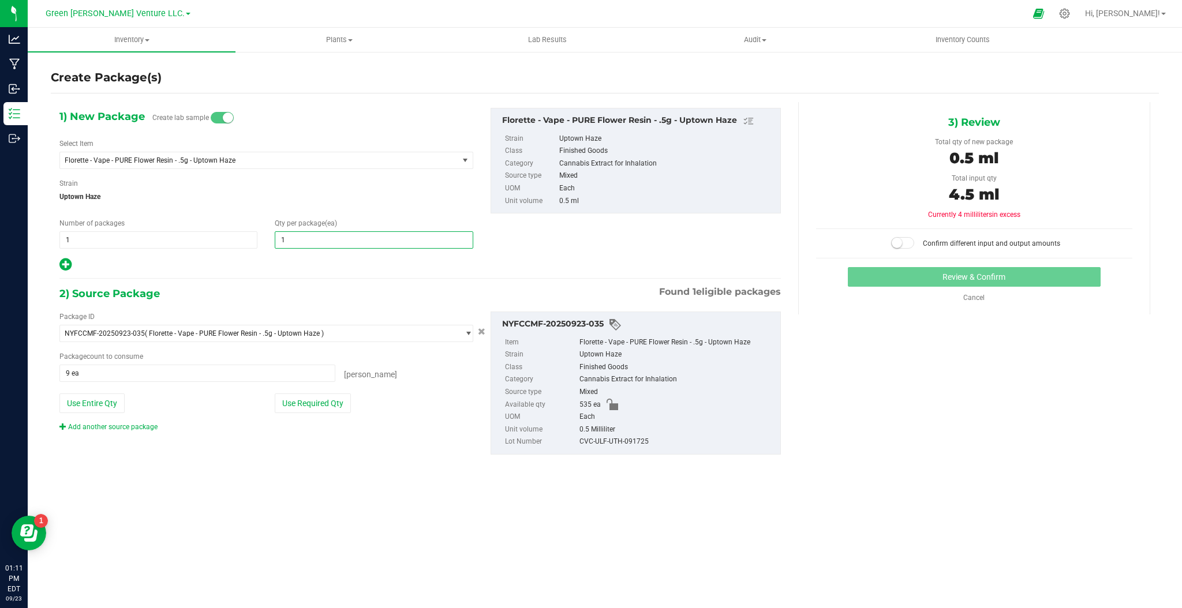
type input "18"
click at [290, 401] on button "Use Required Qty" at bounding box center [313, 404] width 76 height 20
type input "18 ea"
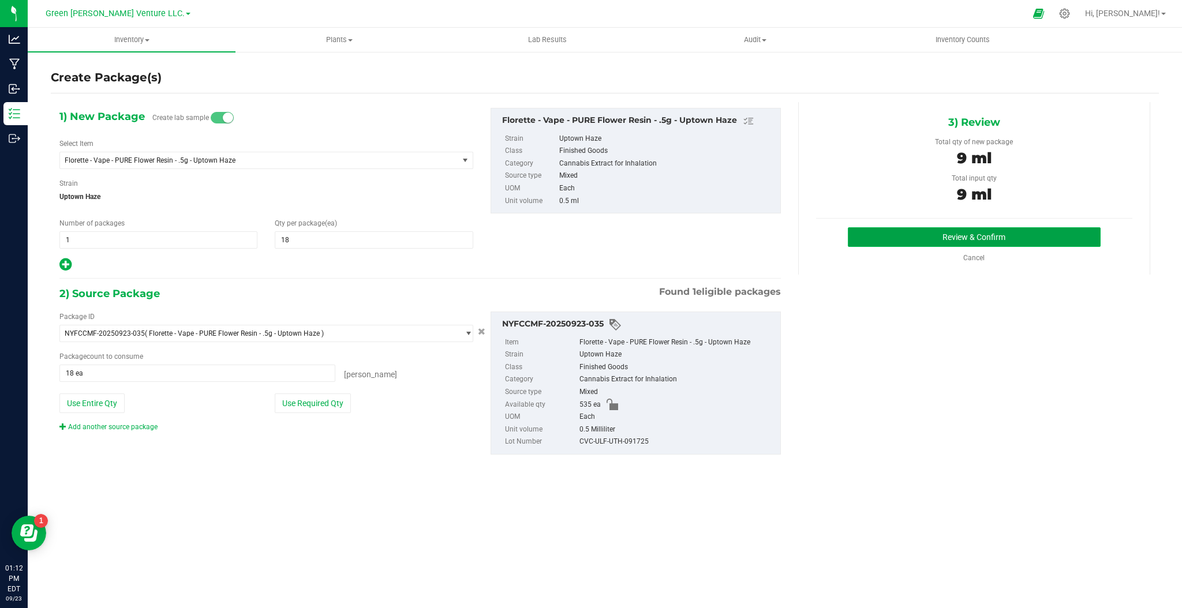
click at [993, 231] on button "Review & Confirm" at bounding box center [974, 237] width 253 height 20
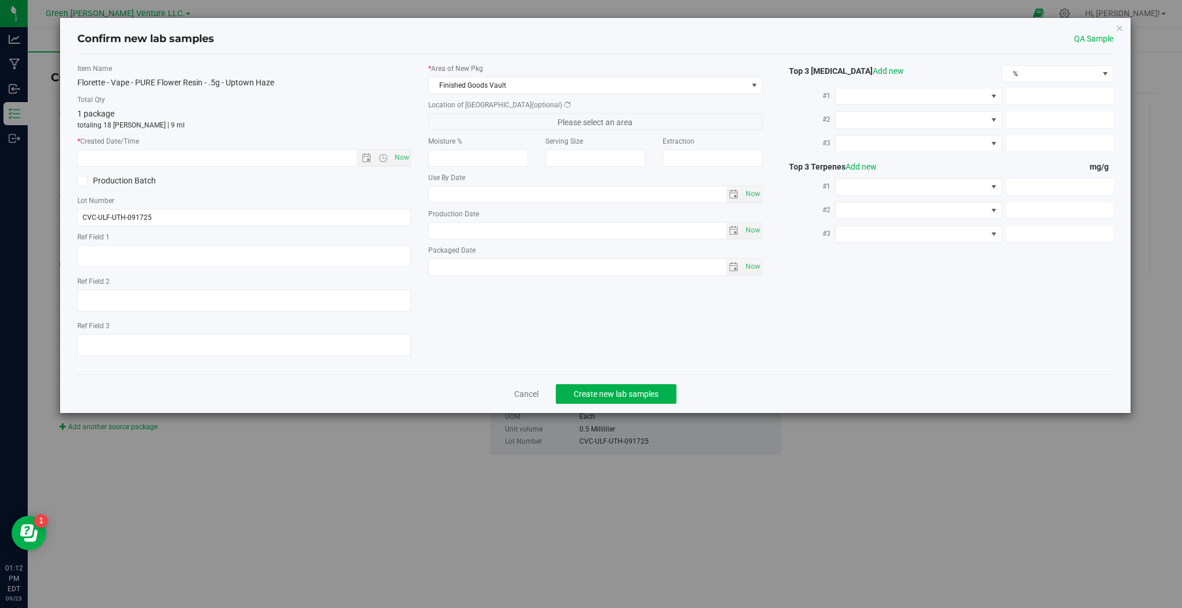
type input "[DATE]"
click at [408, 148] on div "* Created Date/Time Now" at bounding box center [244, 151] width 334 height 31
click at [397, 160] on span "Now" at bounding box center [402, 157] width 20 height 17
type input "9/23/2025 1:12 PM"
click at [596, 402] on button "Create new lab samples" at bounding box center [616, 394] width 121 height 20
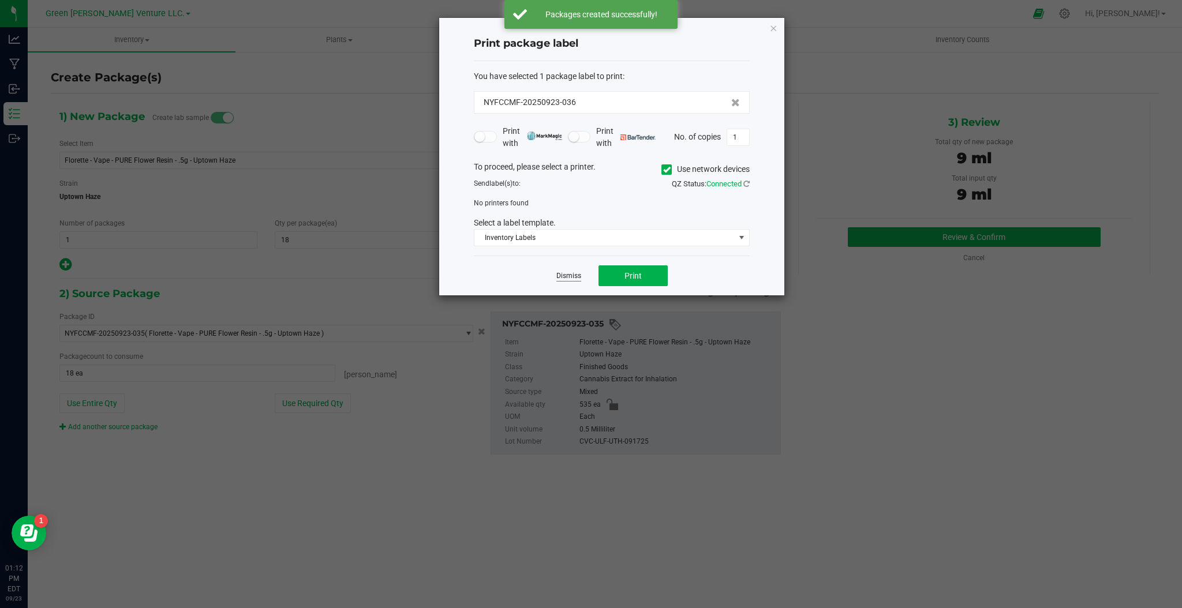
click at [560, 275] on link "Dismiss" at bounding box center [568, 276] width 25 height 10
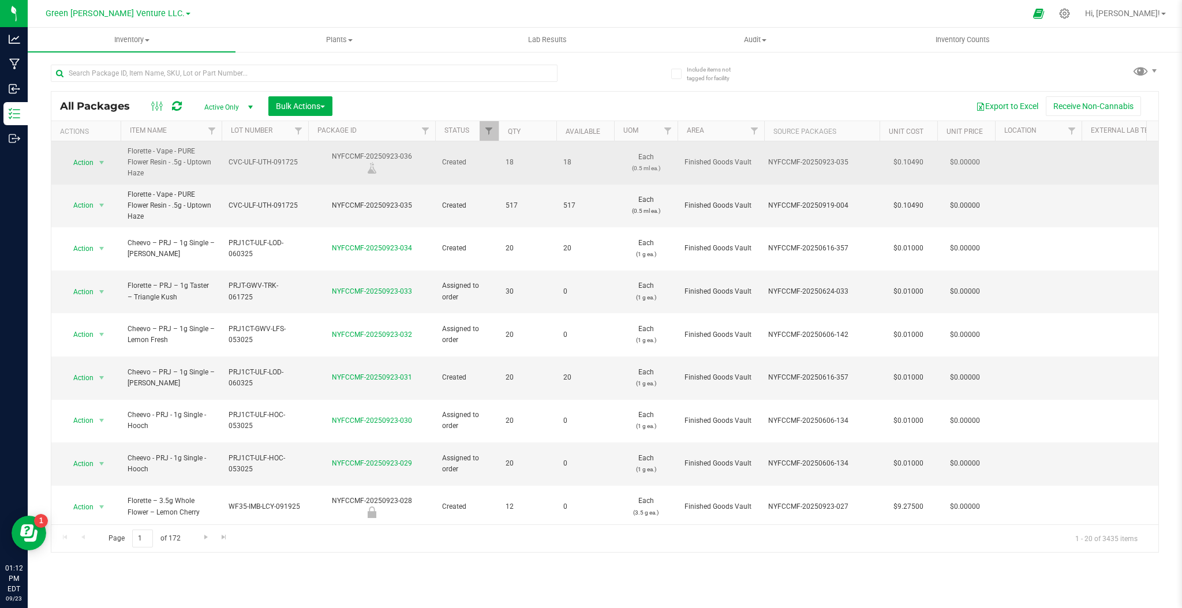
drag, startPoint x: 127, startPoint y: 151, endPoint x: 217, endPoint y: 172, distance: 92.5
click at [217, 172] on td "Florette - Vape - PURE Flower Resin - .5g - Uptown Haze" at bounding box center [171, 162] width 101 height 43
copy span "Florette - Vape - PURE Flower Resin - .5g - Uptown Haze"
drag, startPoint x: 305, startPoint y: 166, endPoint x: 229, endPoint y: 170, distance: 76.3
click at [229, 170] on td "CVC-ULF-UTH-091725" at bounding box center [265, 162] width 87 height 43
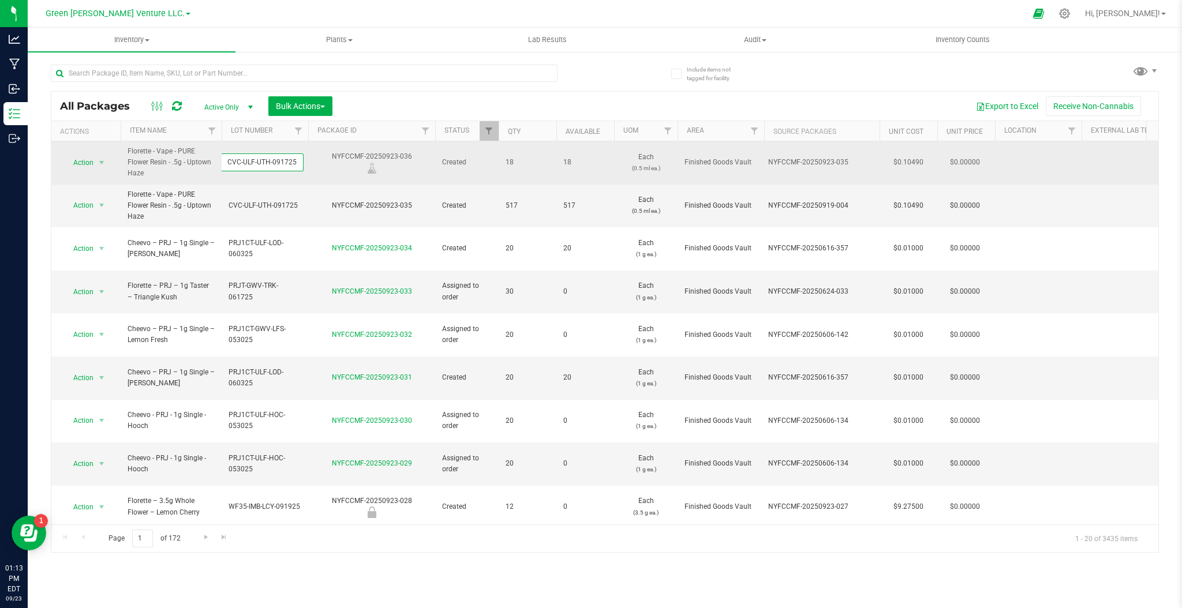
drag, startPoint x: 300, startPoint y: 161, endPoint x: 225, endPoint y: 169, distance: 75.5
click at [225, 169] on input "CVC-ULF-UTH-091725" at bounding box center [262, 163] width 83 height 18
drag, startPoint x: 411, startPoint y: 154, endPoint x: 322, endPoint y: 156, distance: 88.9
click at [322, 156] on div "NYFCCMF-20250923-036" at bounding box center [371, 162] width 130 height 23
copy div "NYFCCMF-20250923-036"
